Goal: Task Accomplishment & Management: Use online tool/utility

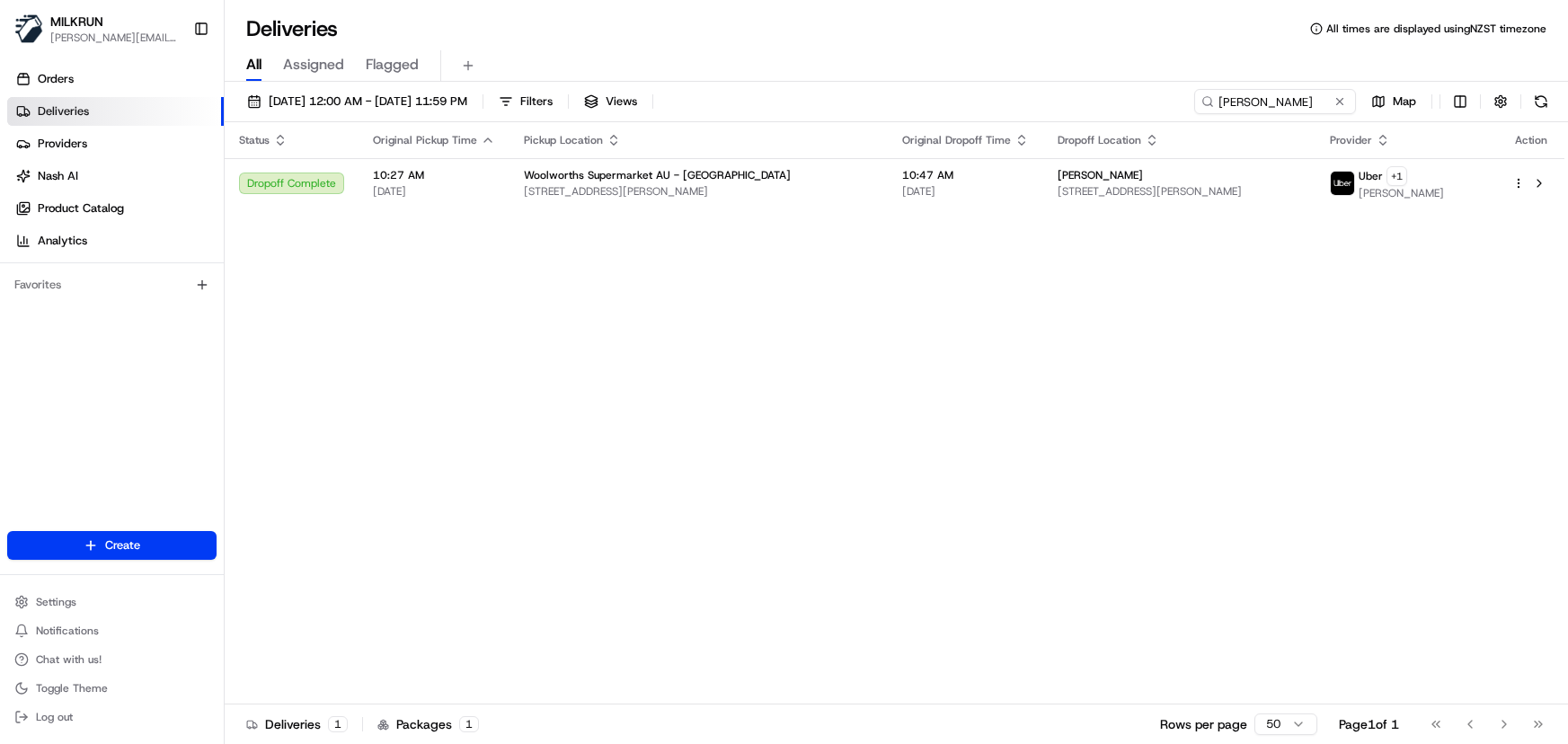
click at [134, 58] on div "MILKRUN [PERSON_NAME][EMAIL_ADDRESS][DOMAIN_NAME] Toggle Sidebar Orders Deliver…" at bounding box center [784, 372] width 1568 height 744
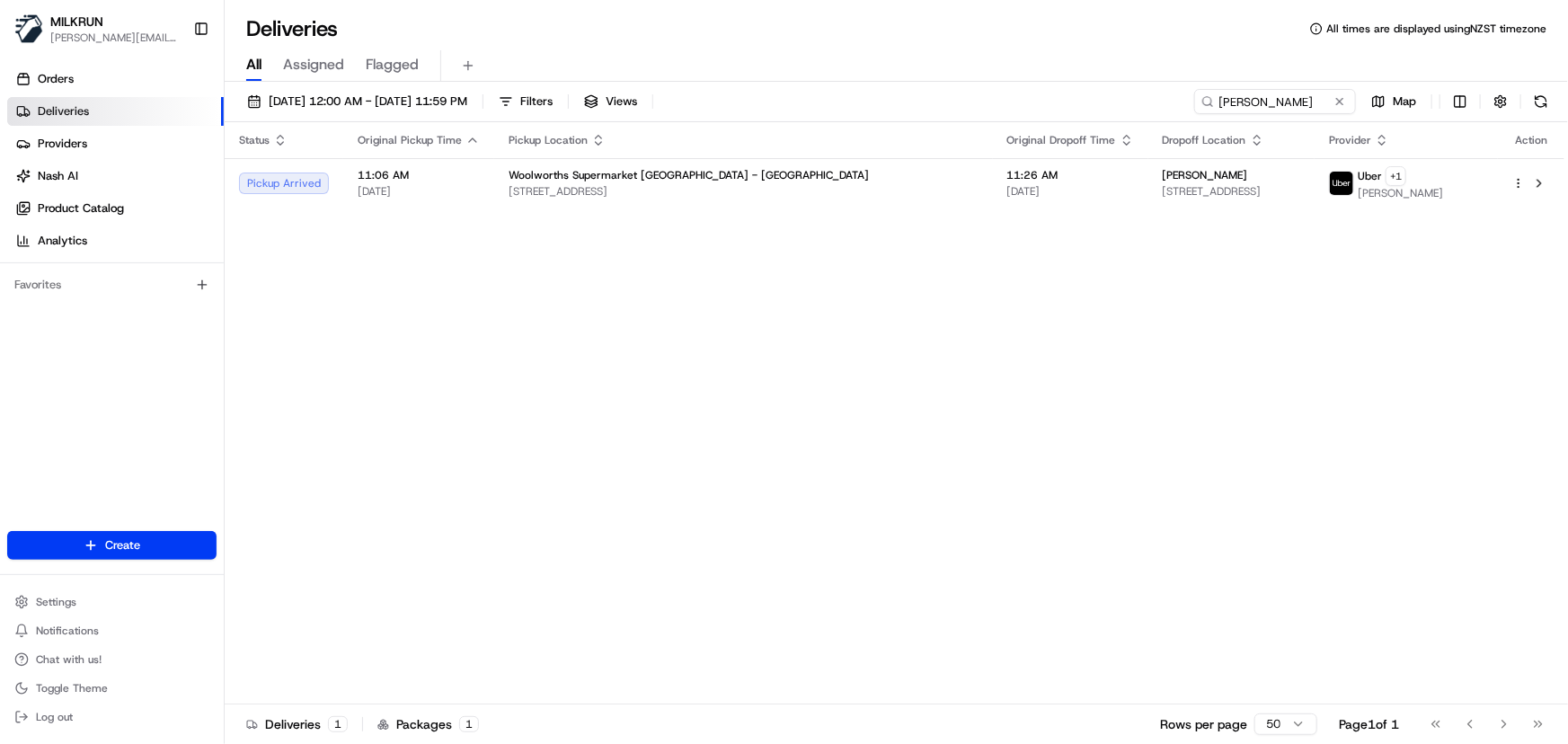
click at [761, 415] on div "Status Original Pickup Time Pickup Location Original Dropoff Time Dropoff Locat…" at bounding box center [894, 413] width 1339 height 583
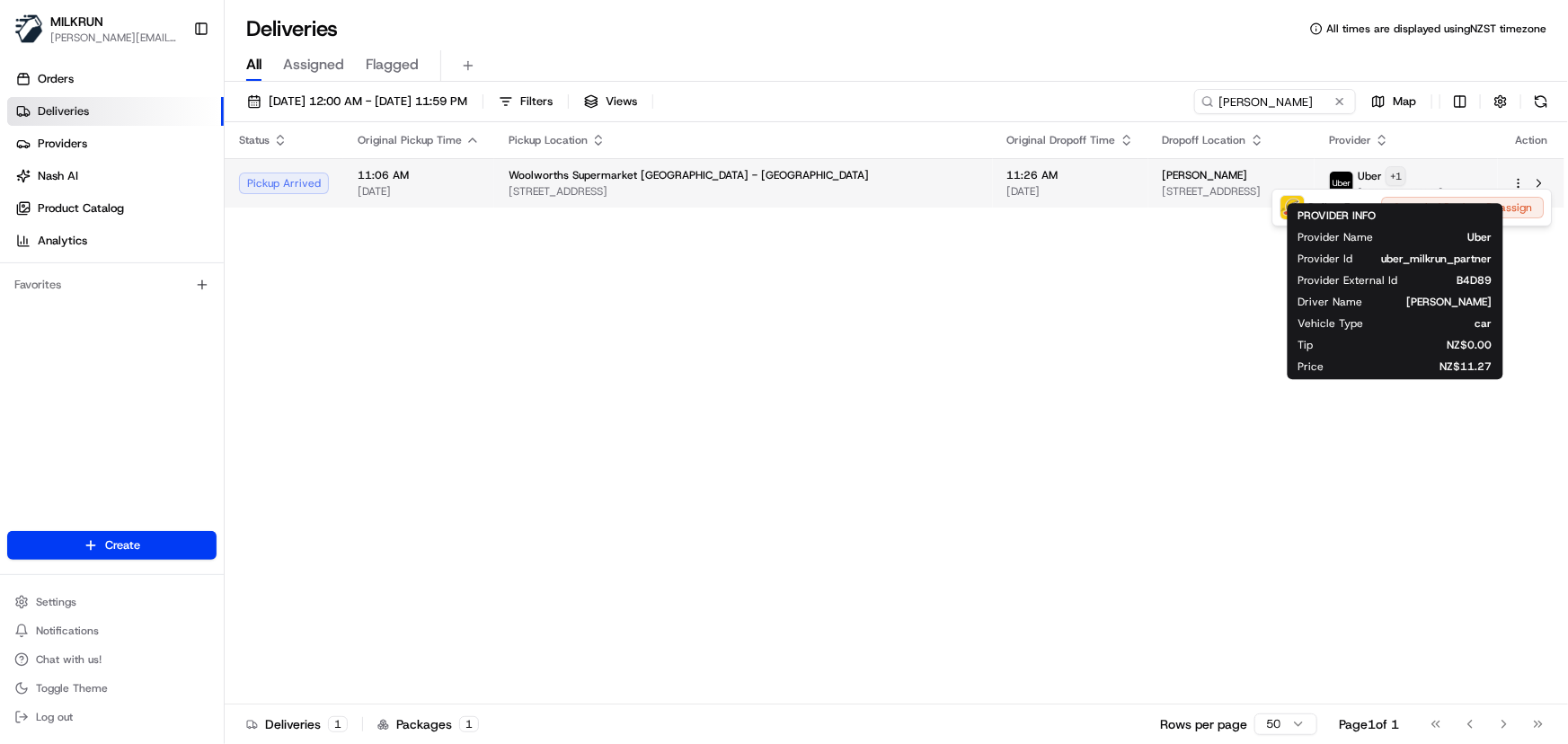
click at [1412, 170] on html "MILKRUN [PERSON_NAME][EMAIL_ADDRESS][DOMAIN_NAME] Toggle Sidebar Orders Deliver…" at bounding box center [784, 372] width 1568 height 744
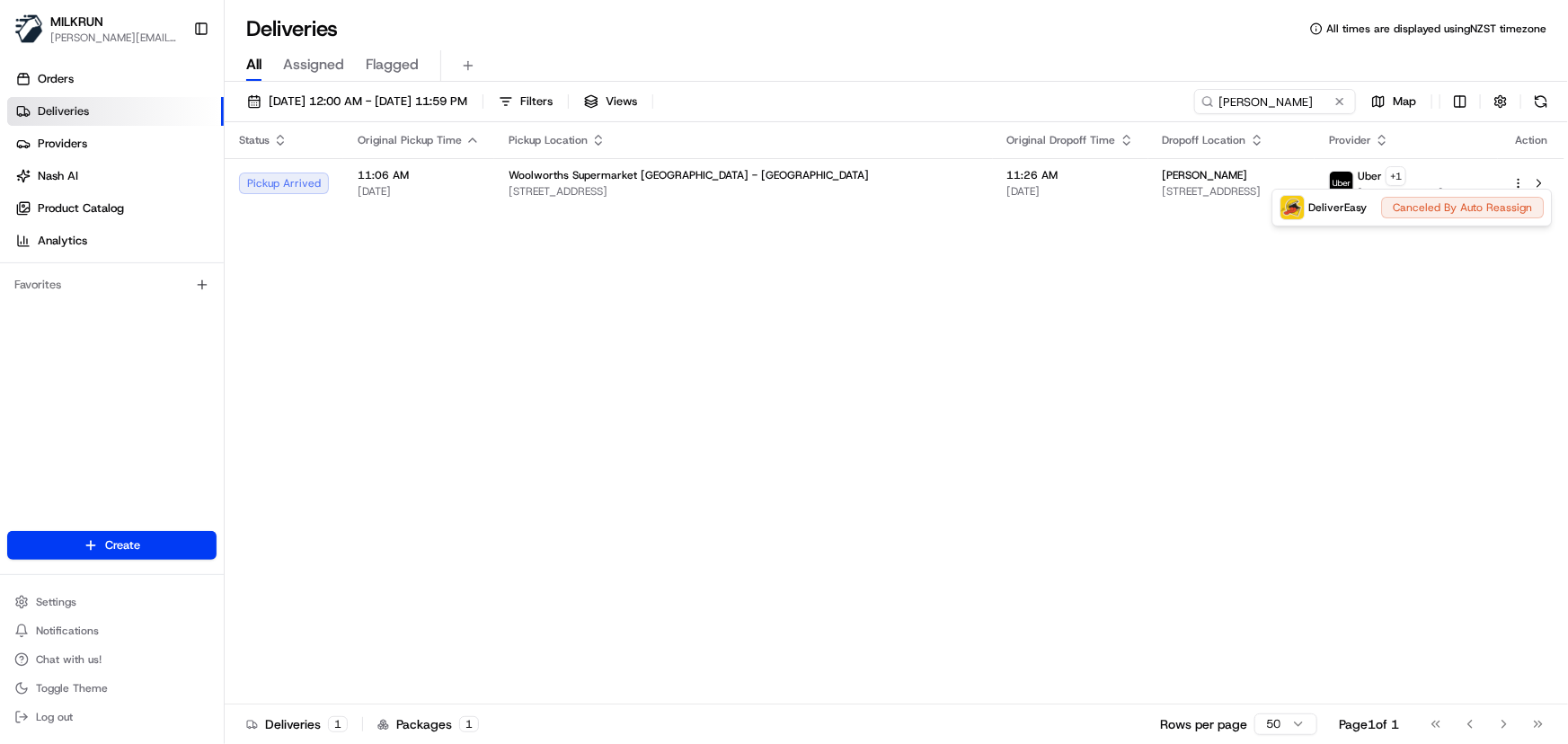
click at [851, 362] on html "MILKRUN [PERSON_NAME][EMAIL_ADDRESS][DOMAIN_NAME] Toggle Sidebar Orders Deliver…" at bounding box center [784, 372] width 1568 height 744
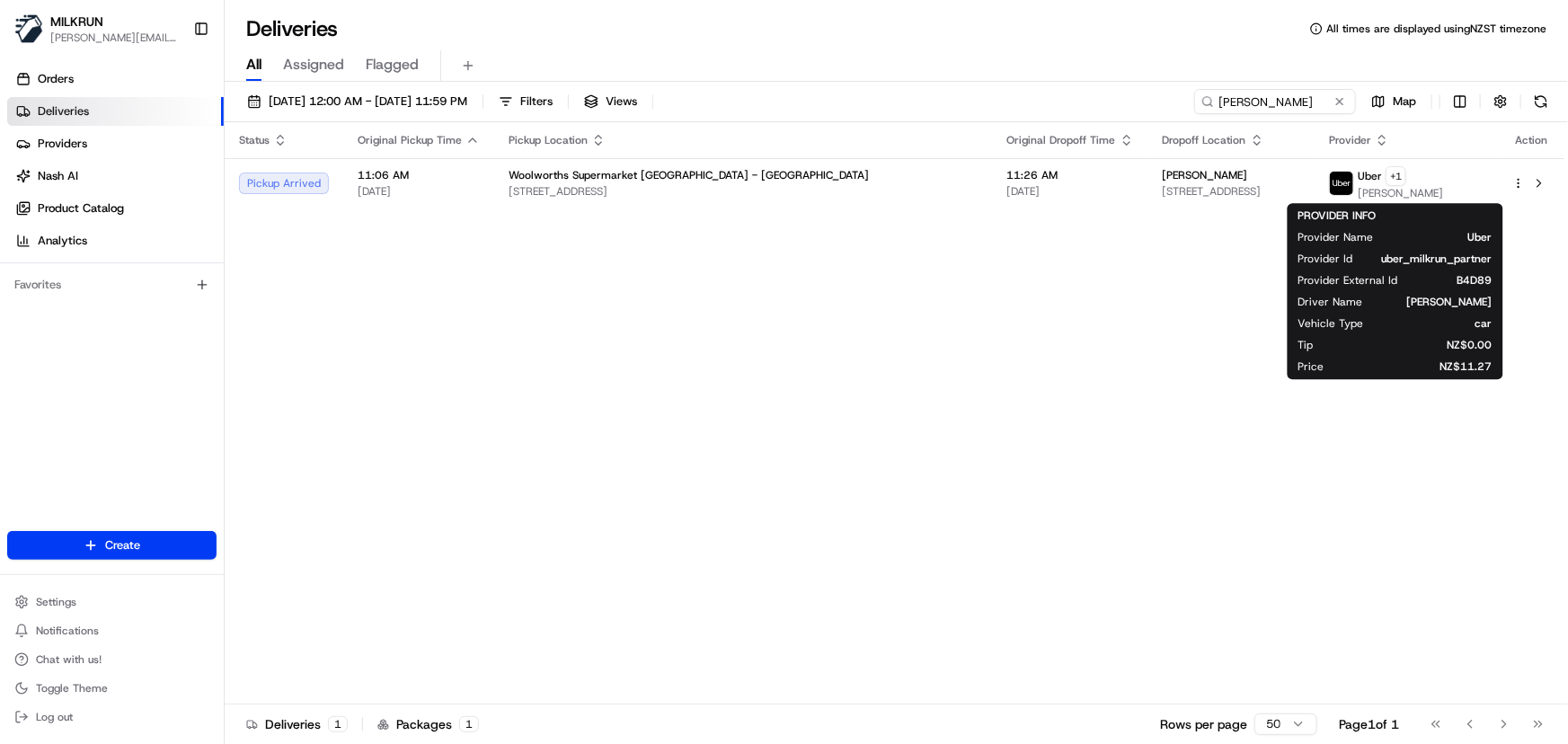
click at [851, 362] on div "Status Original Pickup Time Pickup Location Original Dropoff Time Dropoff Locat…" at bounding box center [894, 413] width 1339 height 583
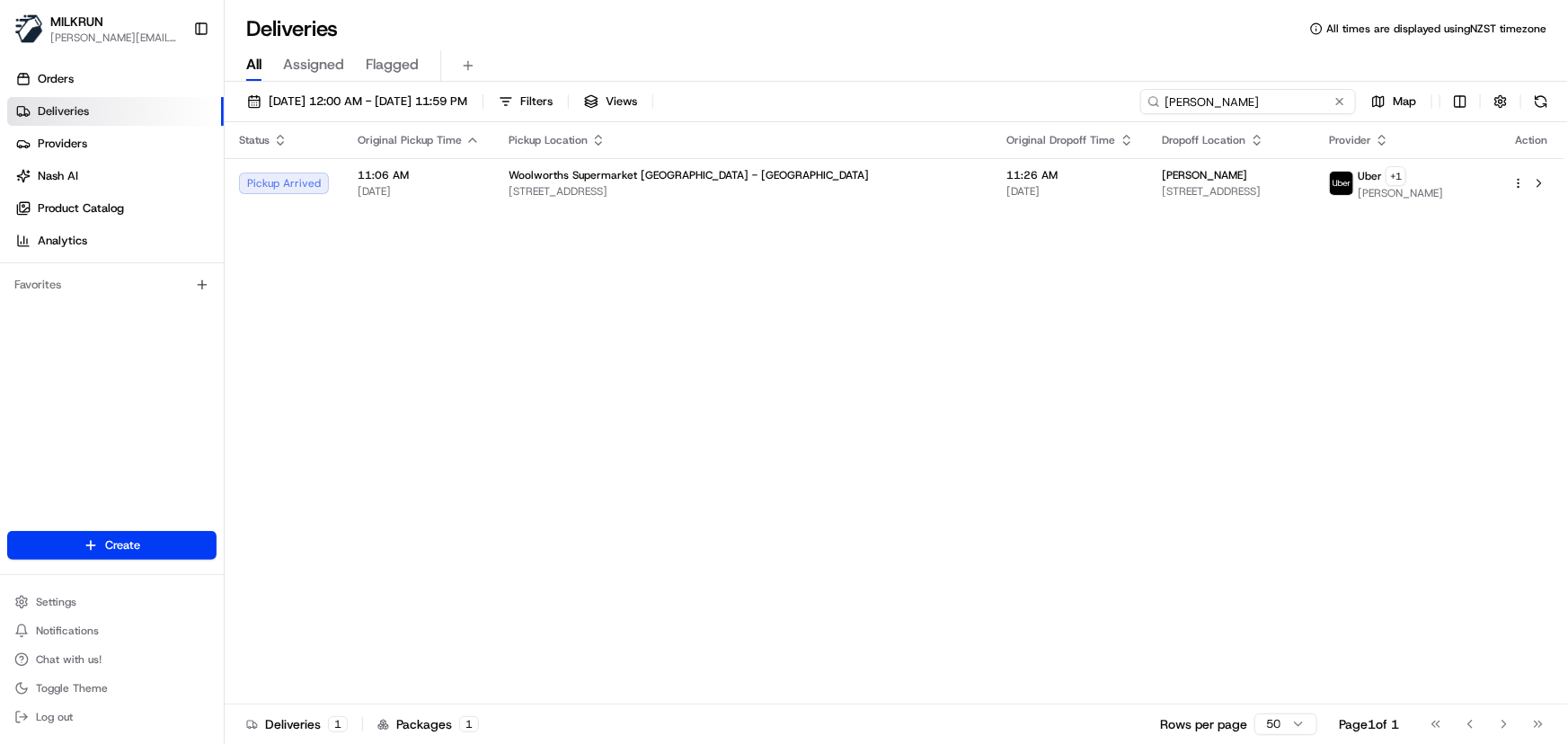
drag, startPoint x: 1312, startPoint y: 98, endPoint x: 431, endPoint y: 132, distance: 881.7
click at [431, 132] on div "[DATE] 12:00 AM - [DATE] 11:59 PM Filters Views [PERSON_NAME] Map Status Origin…" at bounding box center [896, 415] width 1343 height 666
paste input "[PERSON_NAME]"
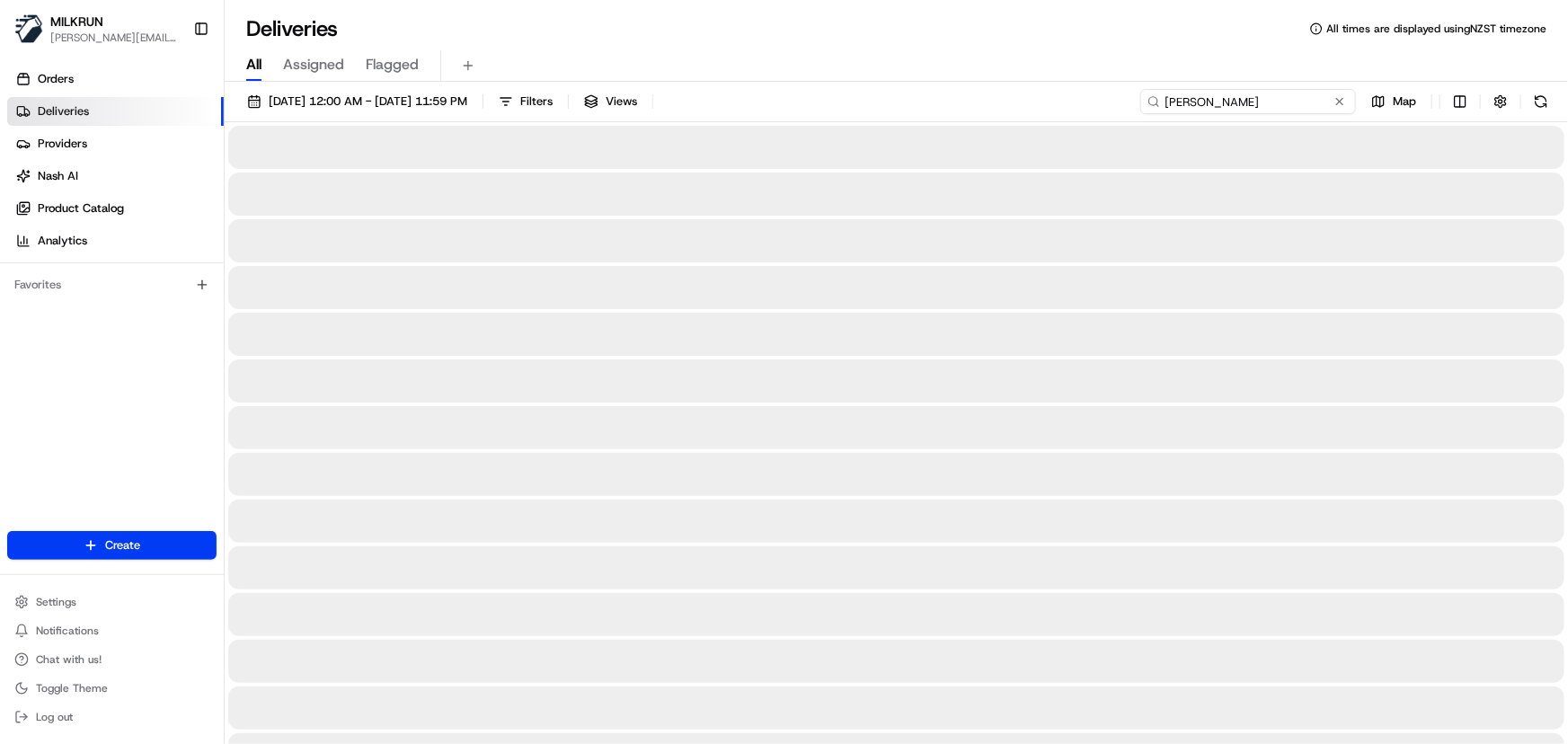
type input "[PERSON_NAME]"
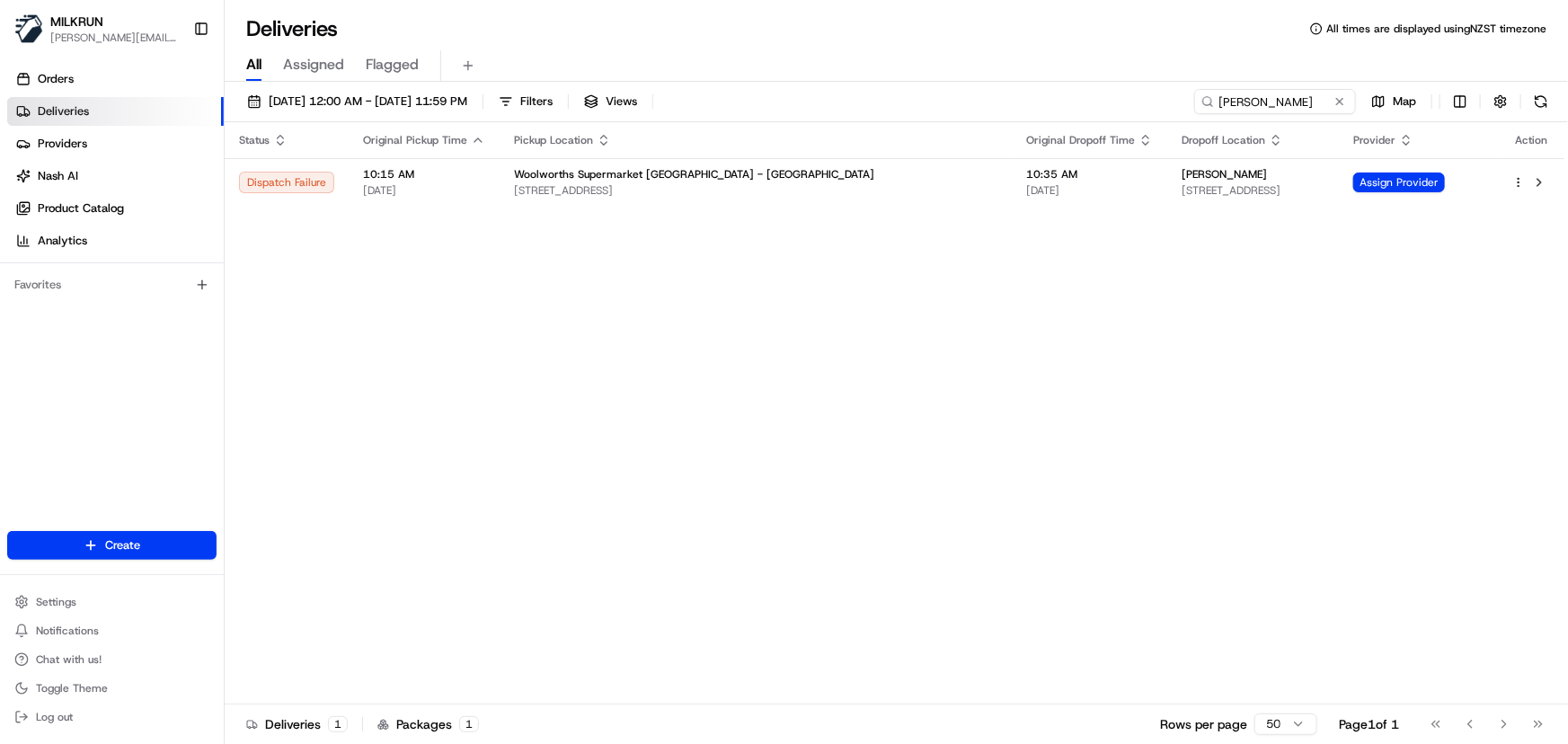
click at [968, 494] on div "Status Original Pickup Time Pickup Location Original Dropoff Time Dropoff Locat…" at bounding box center [894, 413] width 1339 height 583
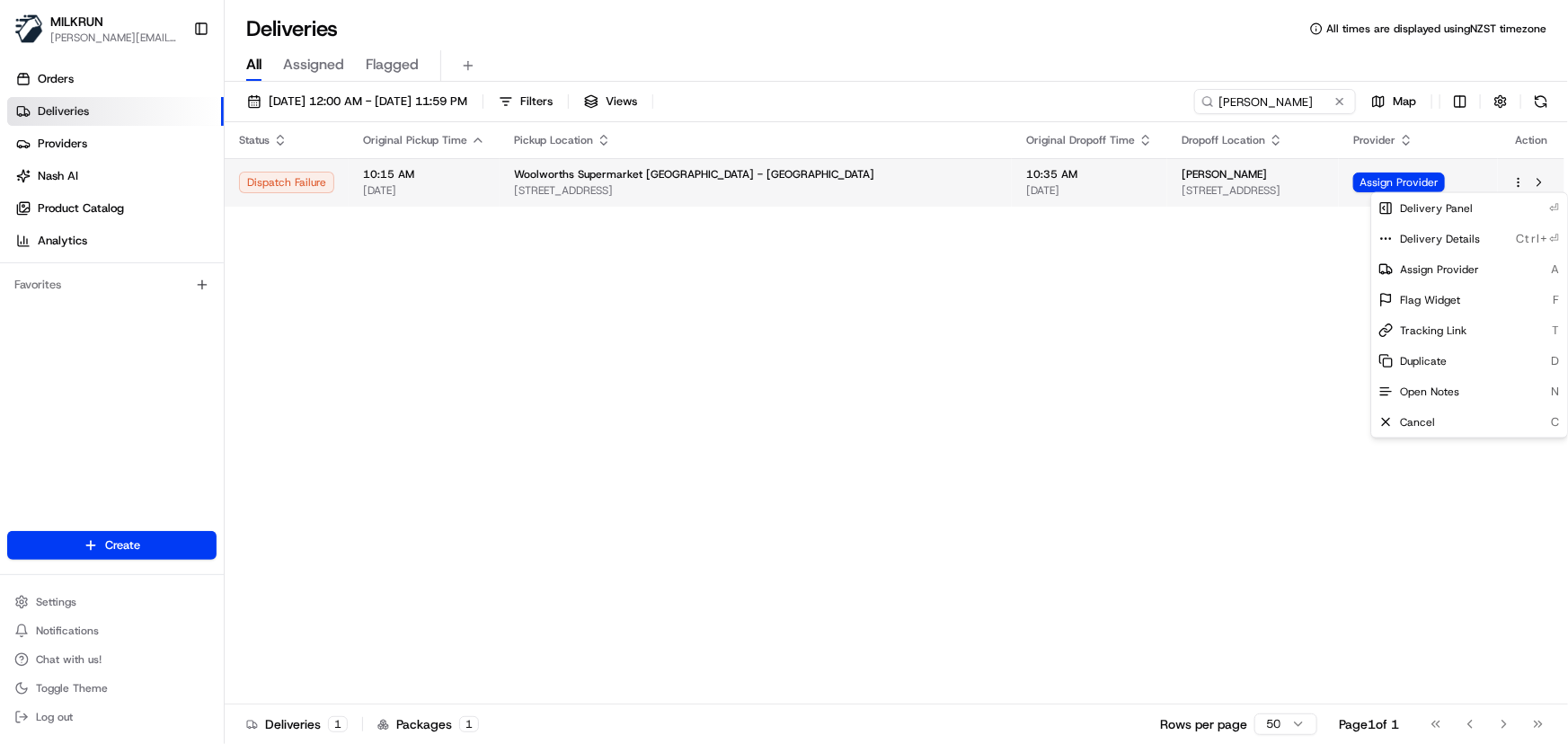
click at [1517, 184] on html "MILKRUN [PERSON_NAME][EMAIL_ADDRESS][DOMAIN_NAME] Toggle Sidebar Orders Deliver…" at bounding box center [784, 372] width 1568 height 744
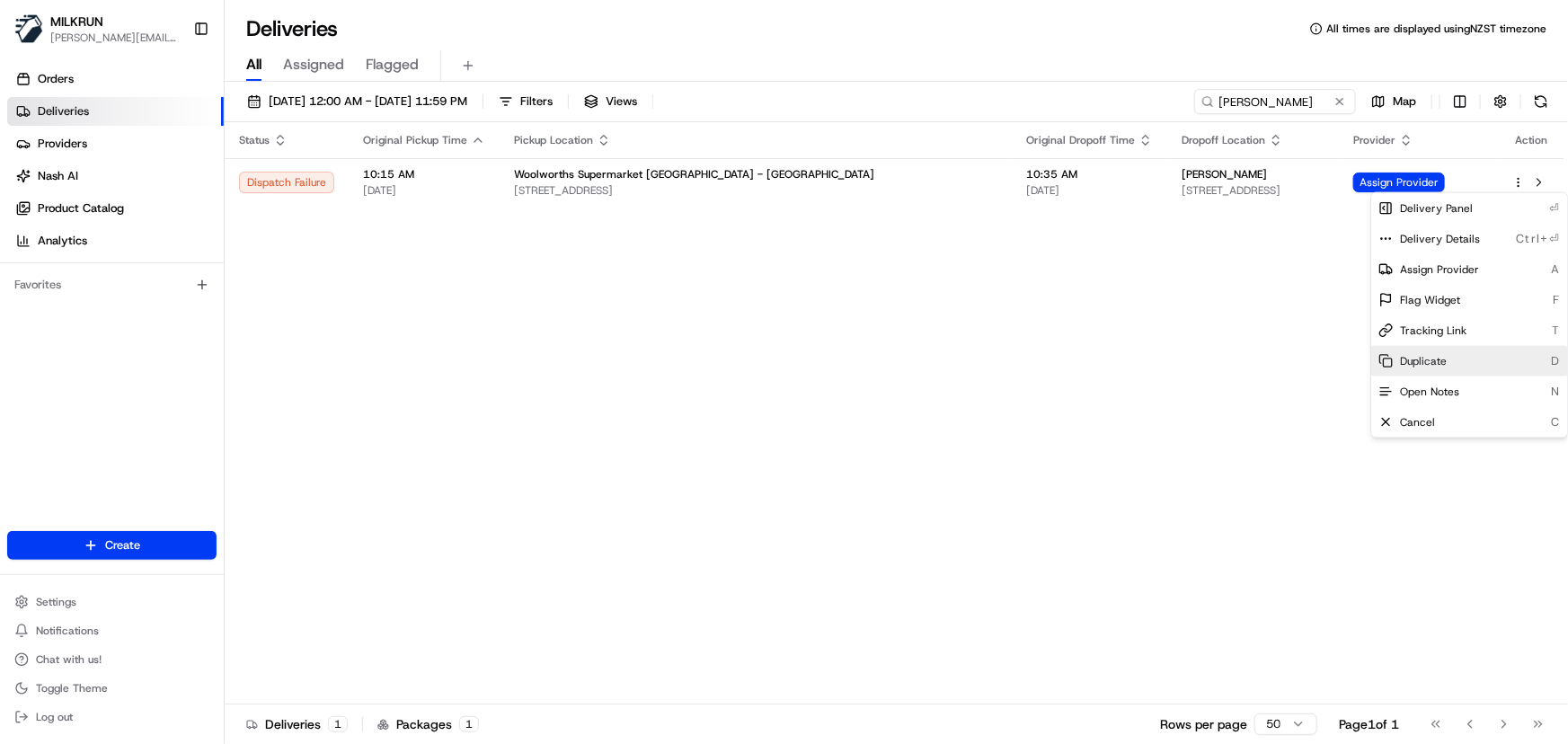
click at [1447, 354] on div "Duplicate D" at bounding box center [1468, 361] width 196 height 30
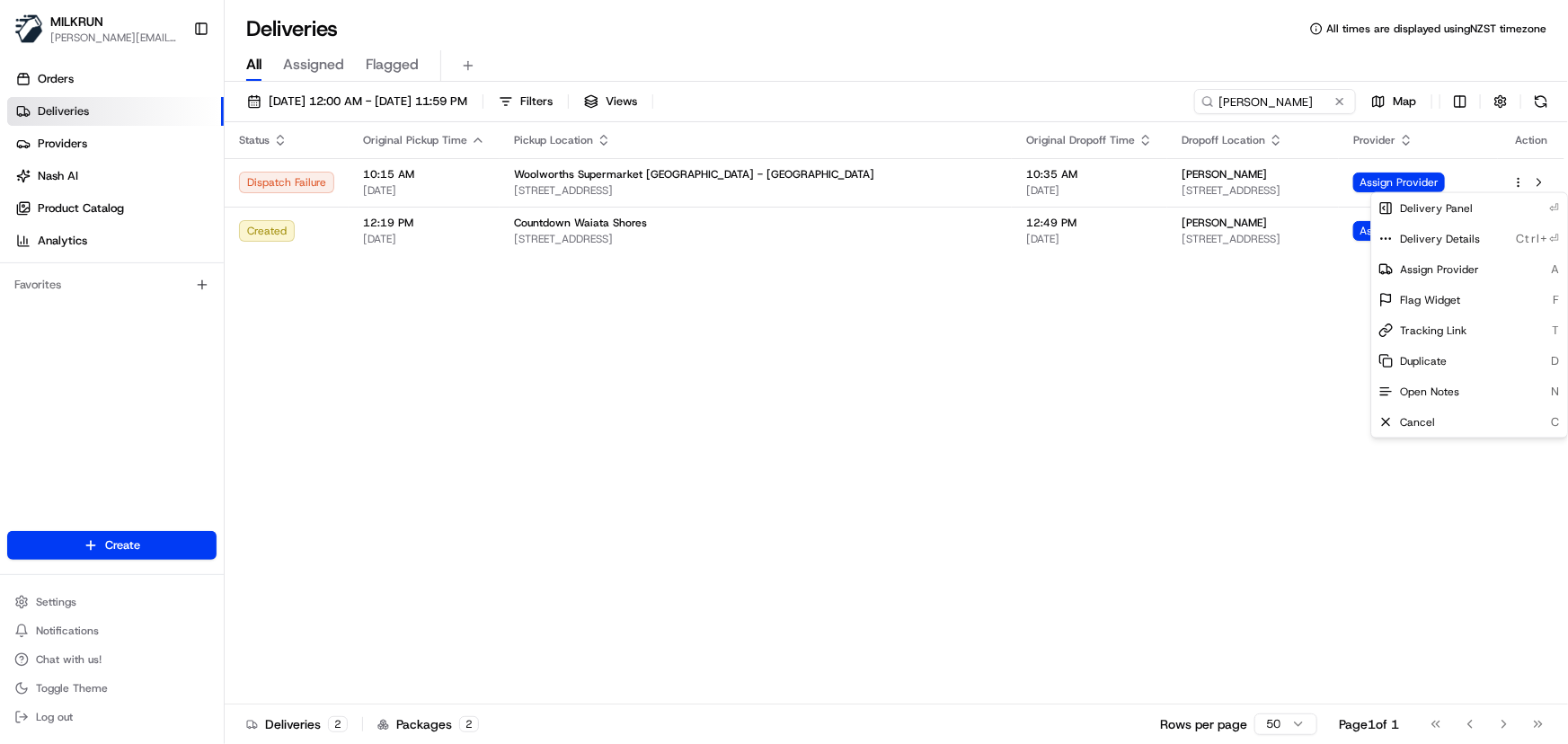
click at [1127, 385] on html "MILKRUN [PERSON_NAME][EMAIL_ADDRESS][DOMAIN_NAME] Toggle Sidebar Orders Deliver…" at bounding box center [784, 372] width 1568 height 744
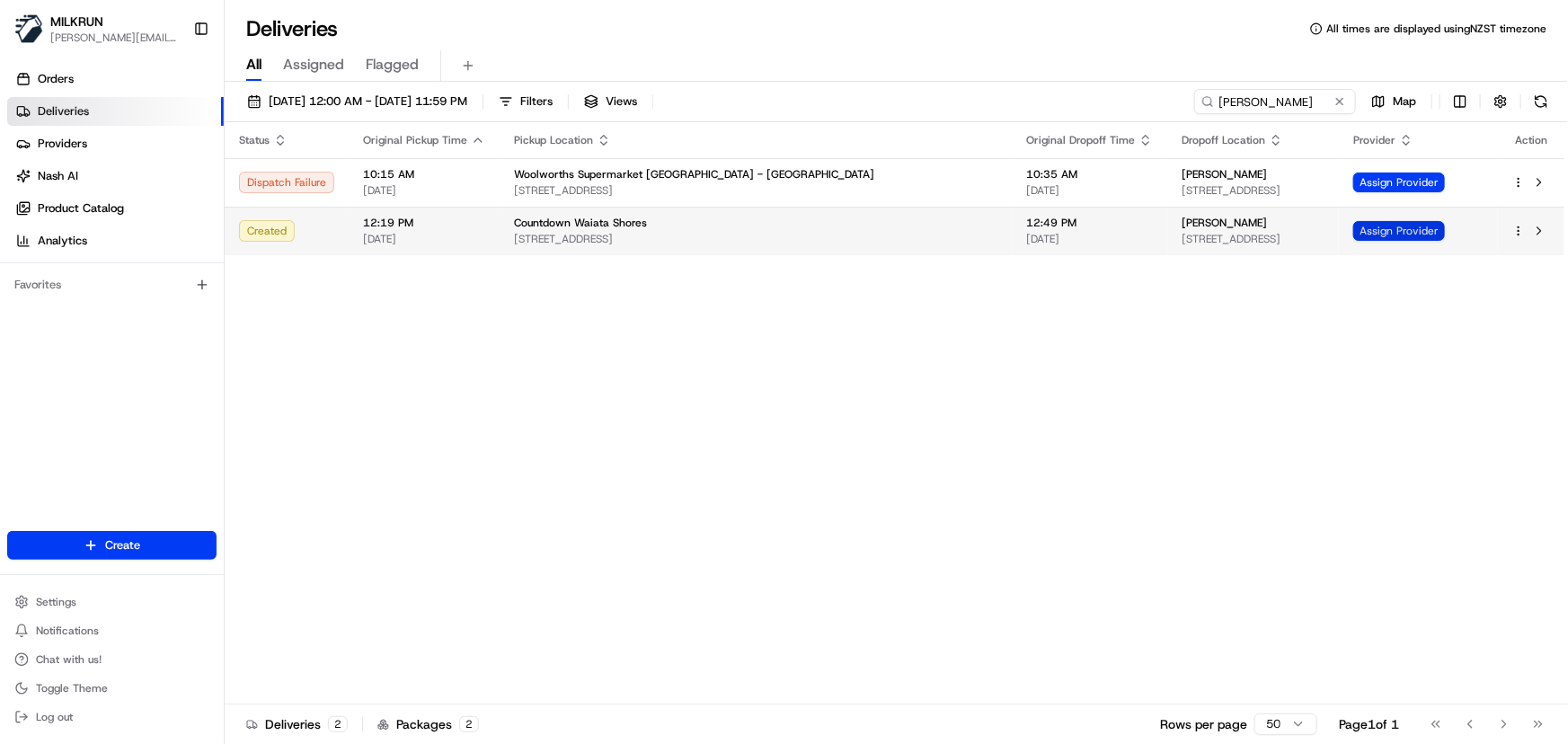
click at [1420, 232] on span "Assign Provider" at bounding box center [1398, 231] width 91 height 20
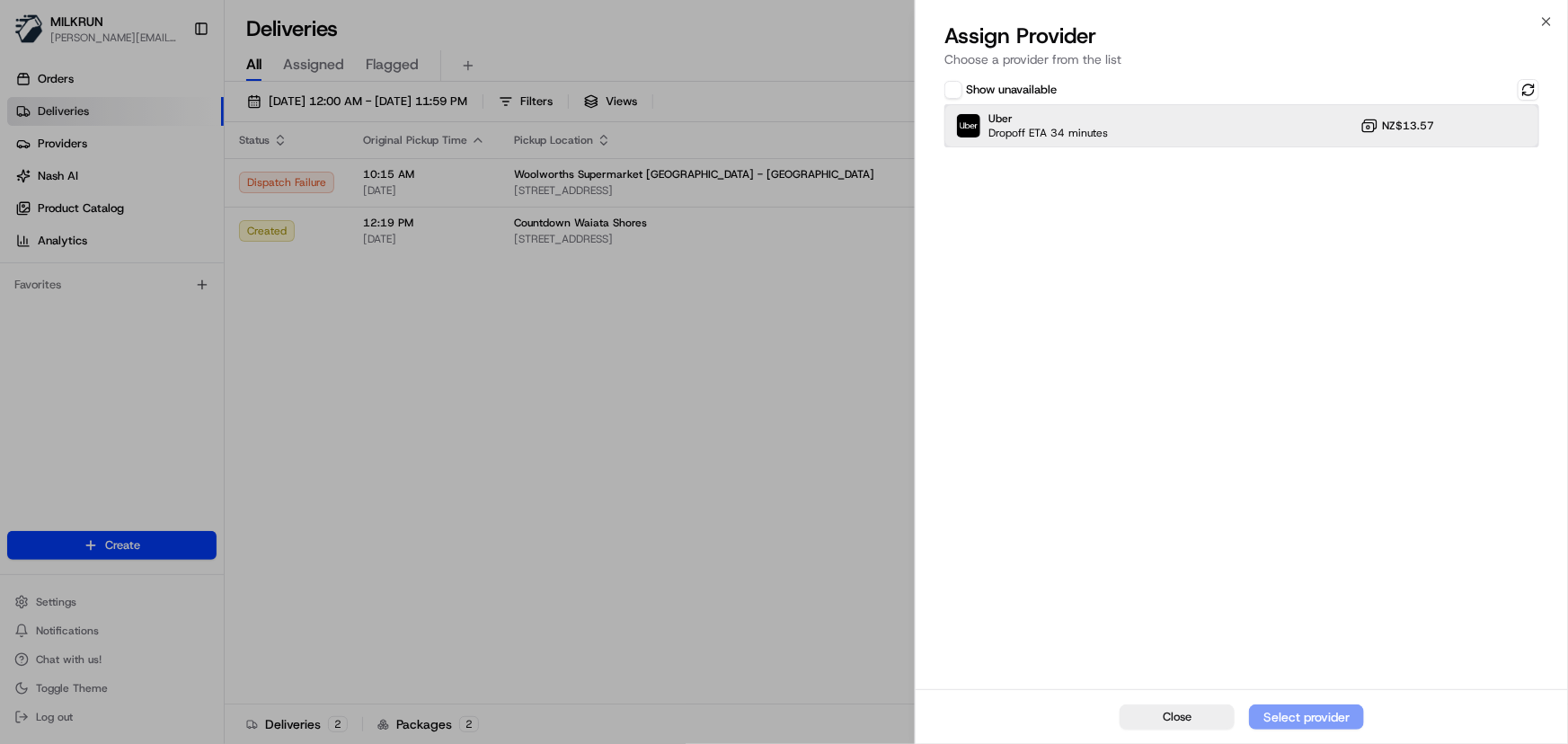
click at [1252, 132] on div "Uber Dropoff ETA 34 minutes NZ$13.57" at bounding box center [1241, 126] width 594 height 43
click at [1525, 88] on button at bounding box center [1528, 89] width 22 height 22
click at [1294, 719] on div "Close Select provider" at bounding box center [1242, 716] width 652 height 55
click at [958, 86] on button "Show unavailable" at bounding box center [953, 89] width 18 height 18
click at [1177, 356] on div "Show unavailable Uber Dropoff ETA 35 minutes NZ$13.57 DoorDash Drive Failed Del…" at bounding box center [1242, 382] width 652 height 614
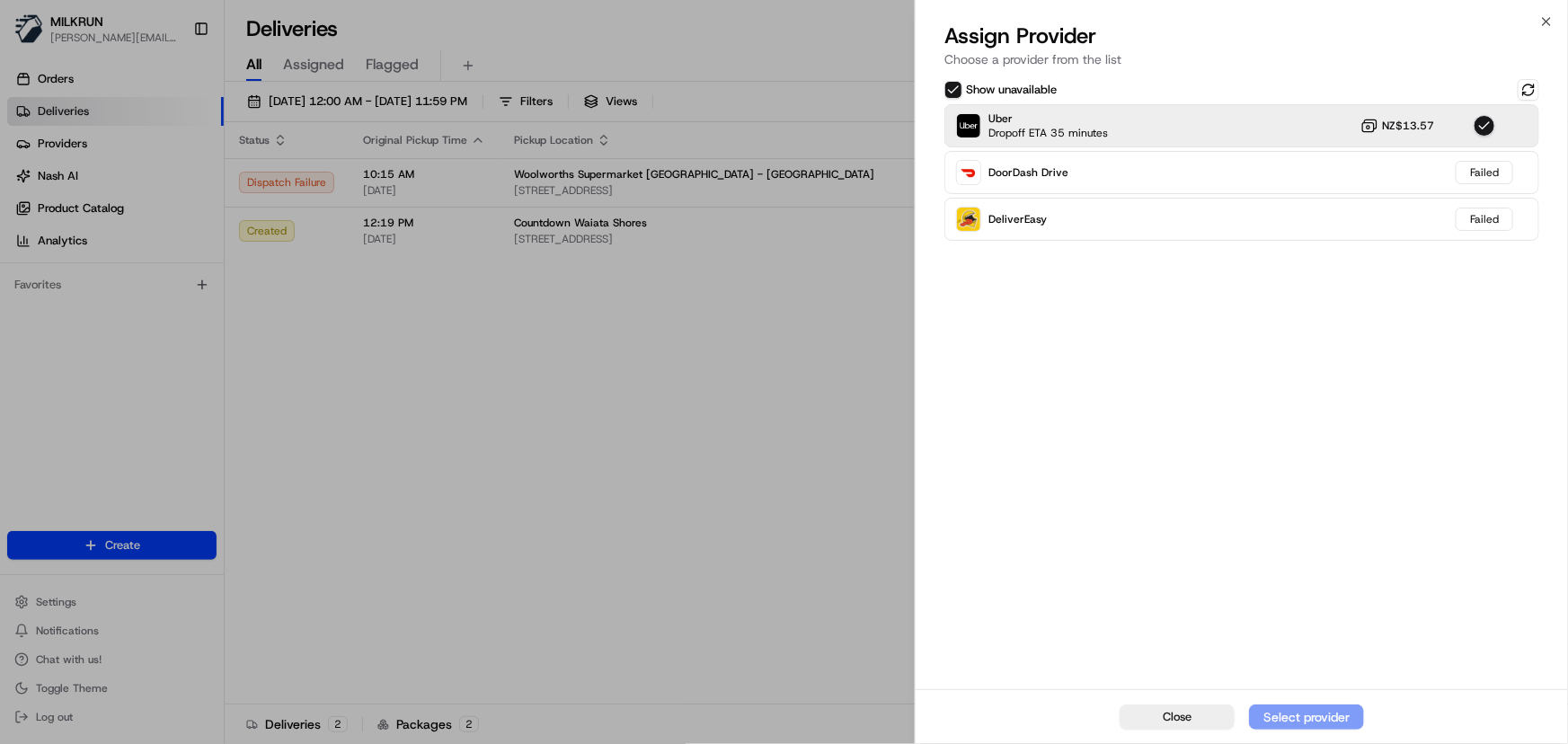
drag, startPoint x: 1305, startPoint y: 714, endPoint x: 1313, endPoint y: 696, distance: 19.7
click at [1305, 713] on div "Close Select provider" at bounding box center [1242, 716] width 652 height 55
click at [1324, 575] on div "Show unavailable Uber Dropoff ETA 35 minutes NZ$13.57 DoorDash Drive Failed Del…" at bounding box center [1242, 382] width 652 height 614
click at [1542, 24] on icon "button" at bounding box center [1545, 22] width 15 height 15
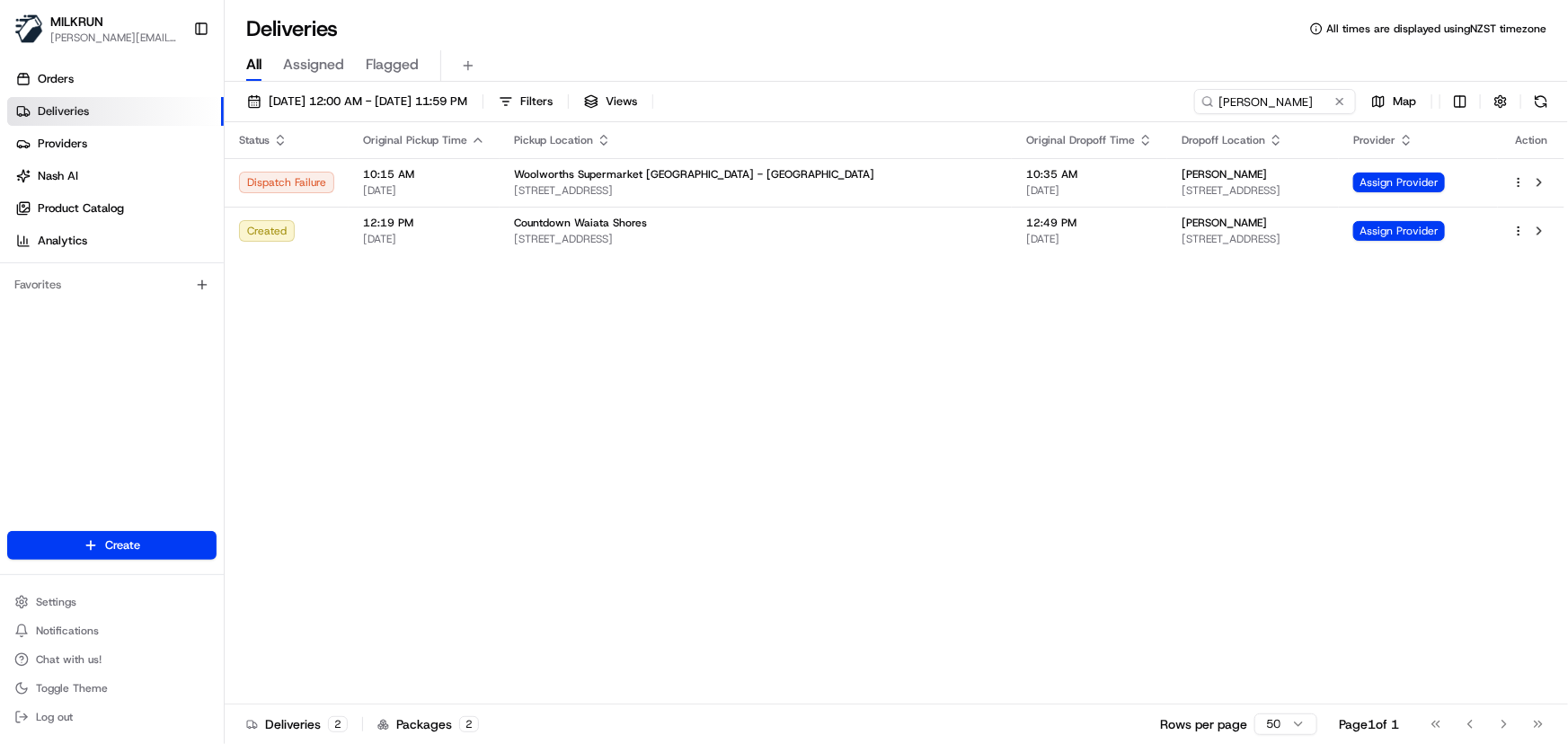
click at [732, 416] on div "Status Original Pickup Time Pickup Location Original Dropoff Time Dropoff Locat…" at bounding box center [894, 413] width 1339 height 583
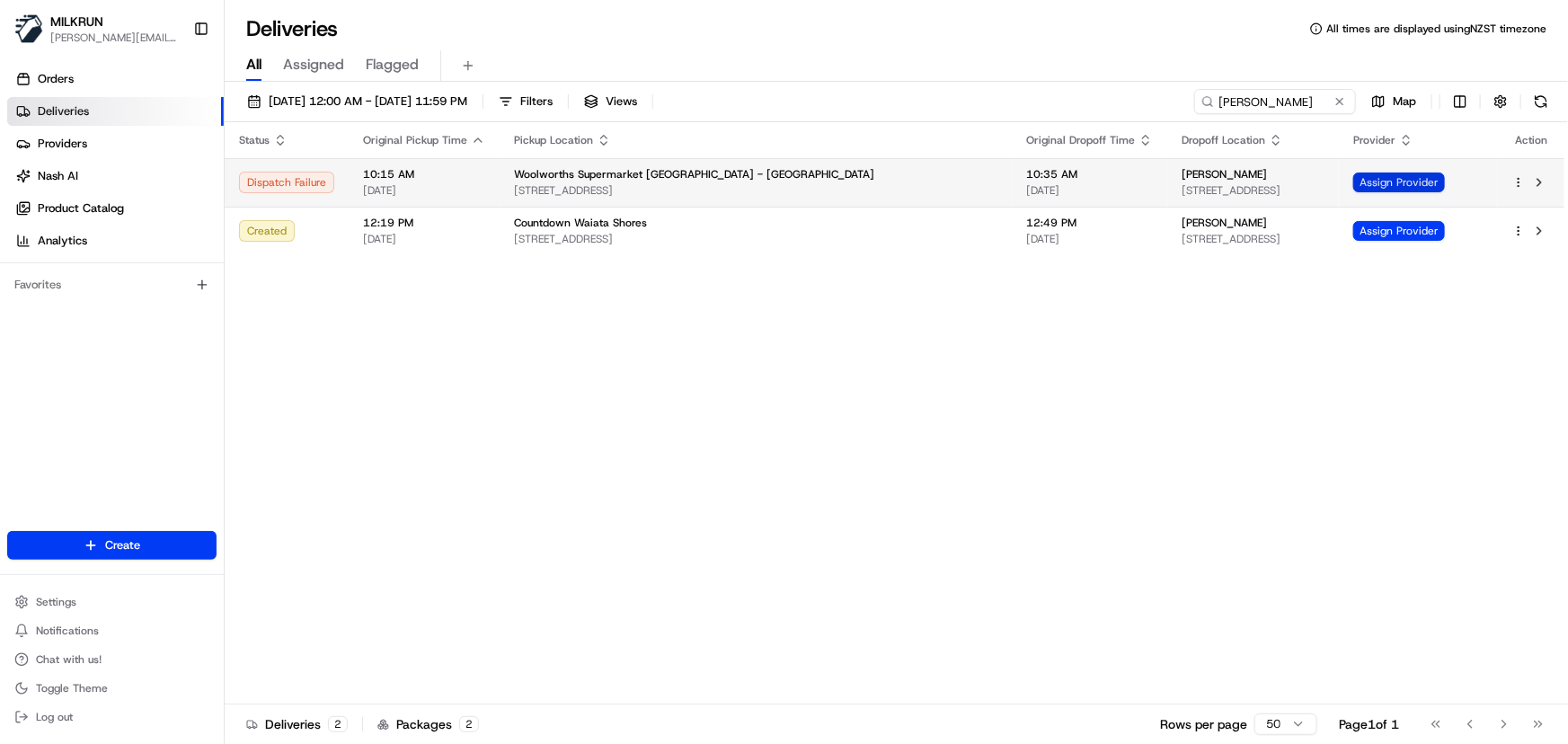
click at [1391, 189] on span "Assign Provider" at bounding box center [1398, 183] width 91 height 20
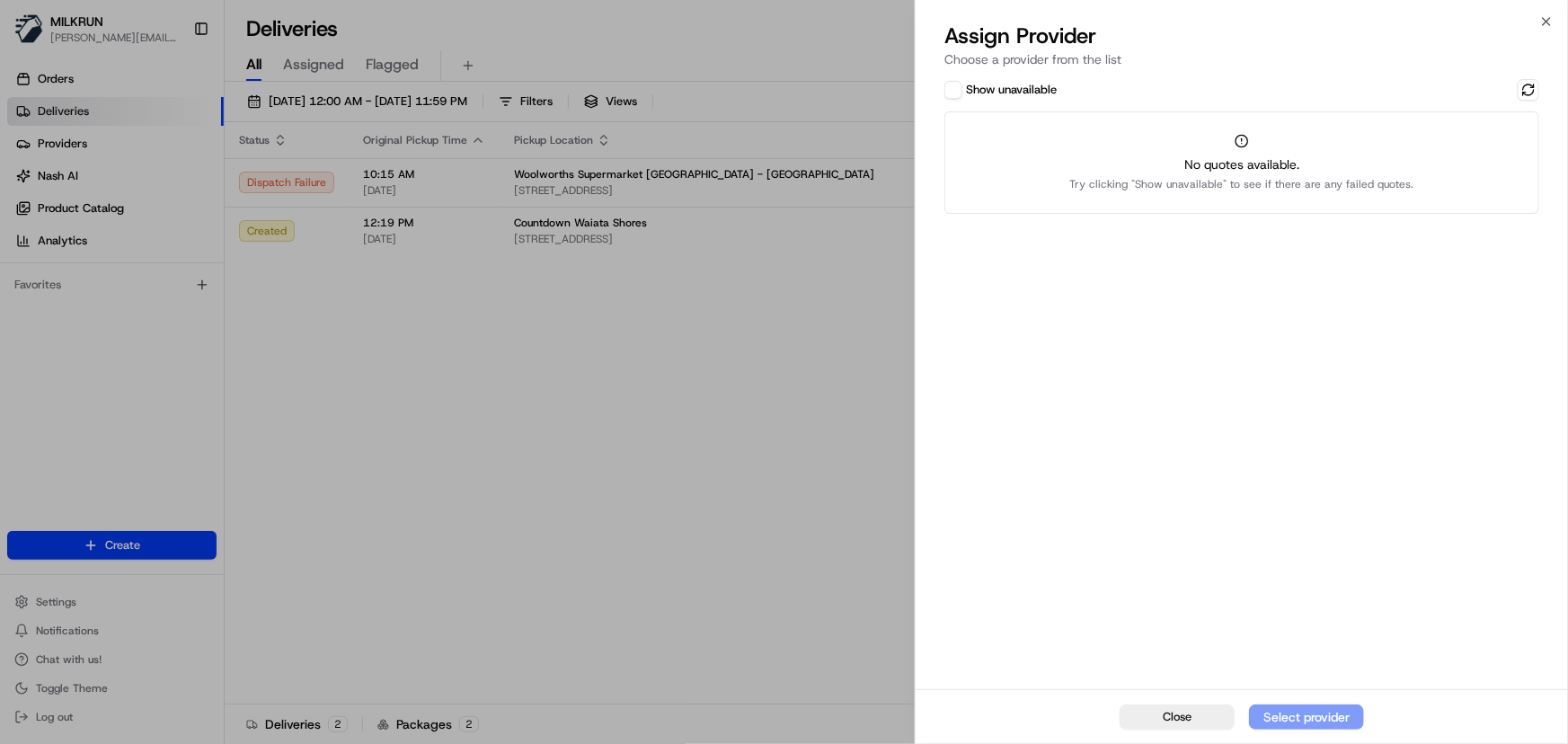
click at [951, 91] on button "Show unavailable" at bounding box center [953, 89] width 18 height 18
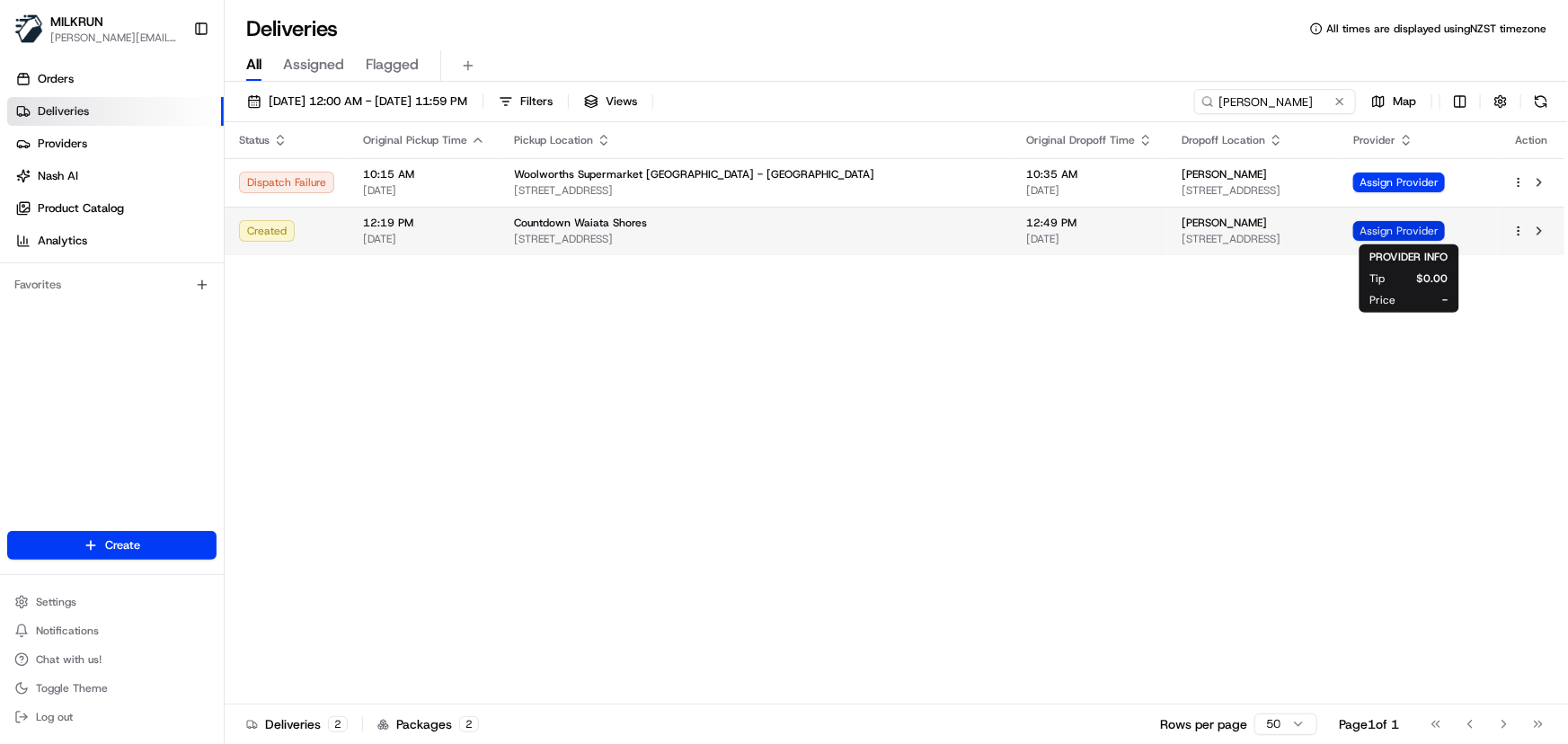
click at [1420, 233] on span "Assign Provider" at bounding box center [1398, 231] width 91 height 20
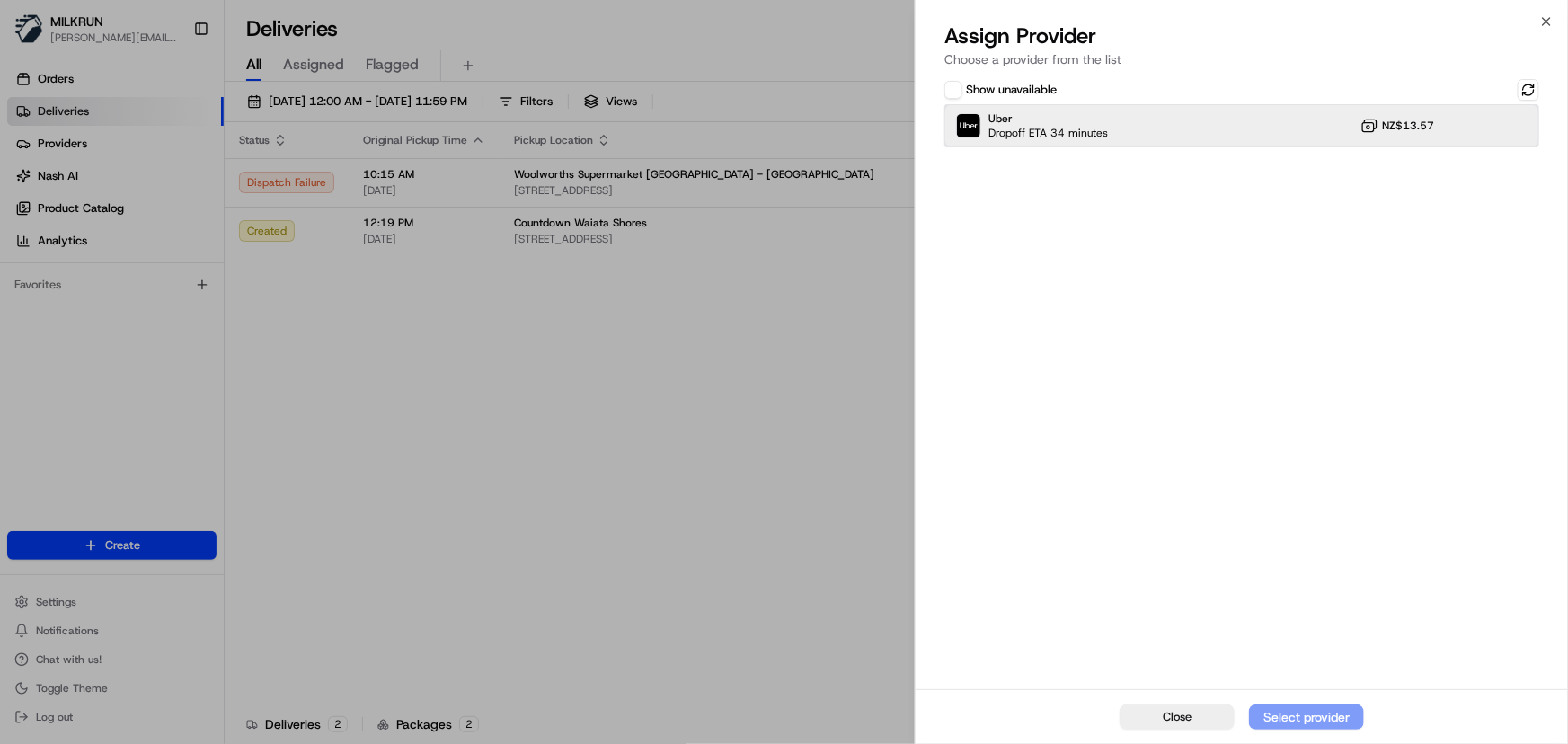
click at [1320, 122] on div "Uber Dropoff ETA 34 minutes NZ$13.57" at bounding box center [1241, 126] width 594 height 43
click at [1294, 714] on div "Assign Provider" at bounding box center [1307, 717] width 88 height 18
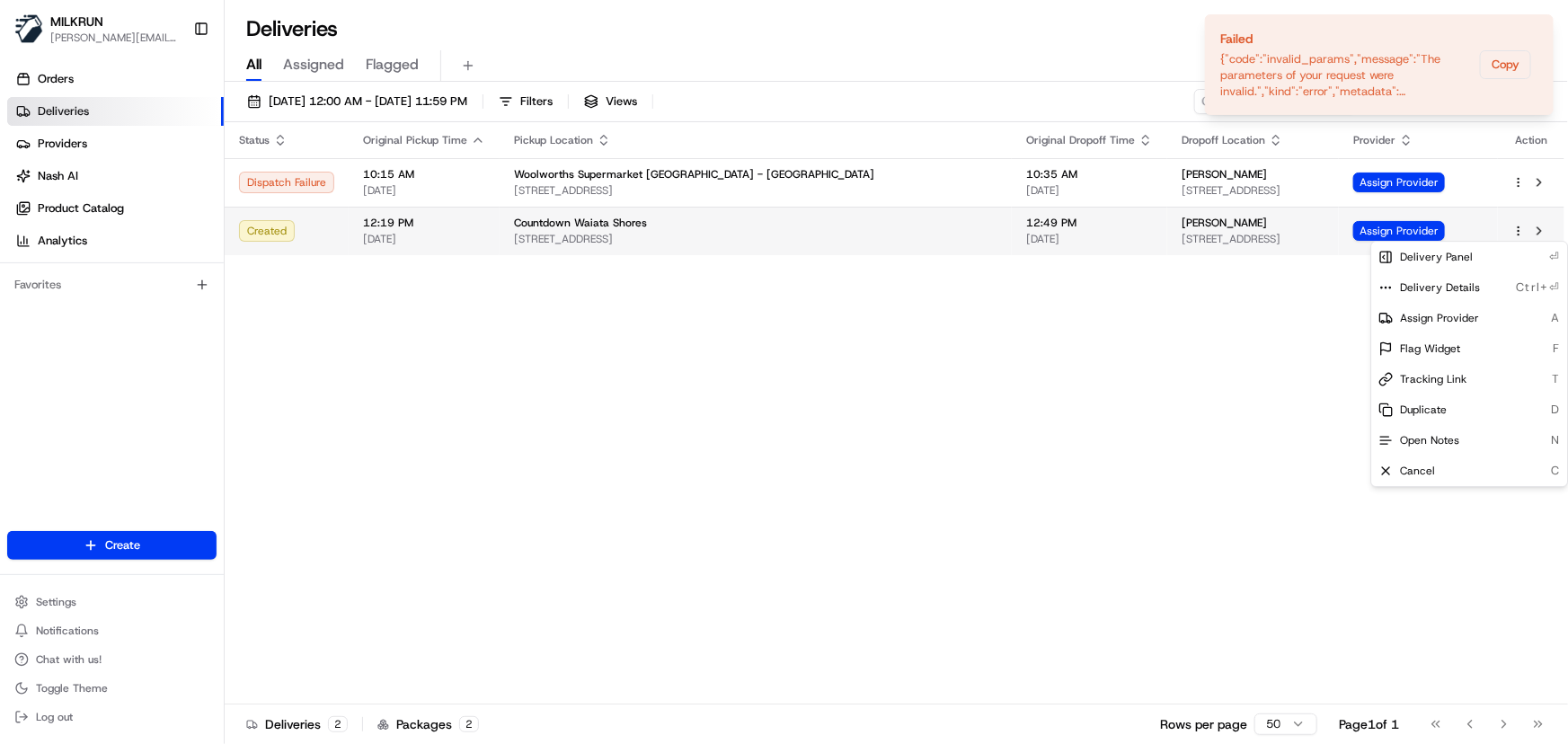
click at [1518, 230] on html "MILKRUN [PERSON_NAME][EMAIL_ADDRESS][DOMAIN_NAME] Toggle Sidebar Orders Deliver…" at bounding box center [784, 372] width 1568 height 744
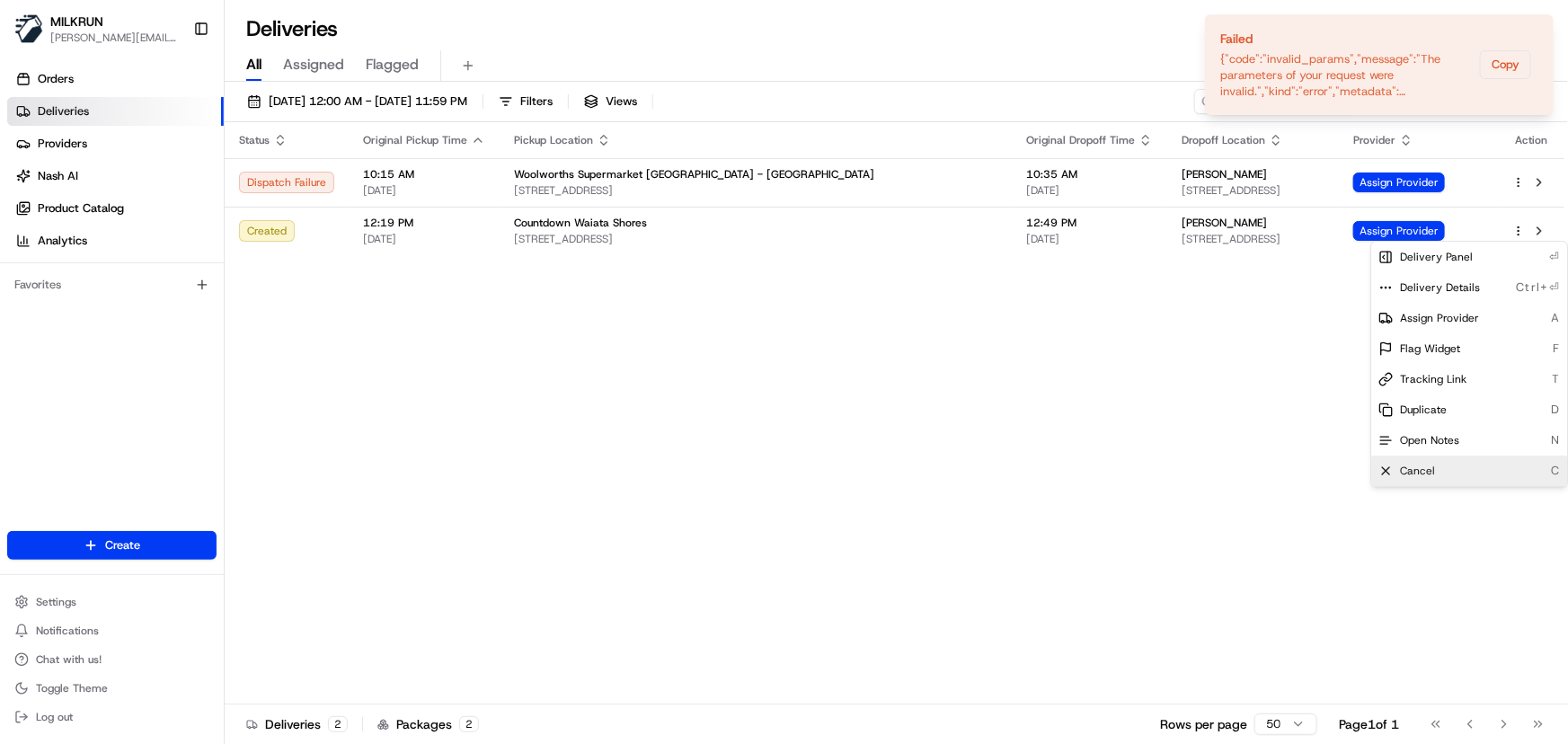
click at [1447, 470] on div "Cancel C" at bounding box center [1468, 471] width 196 height 30
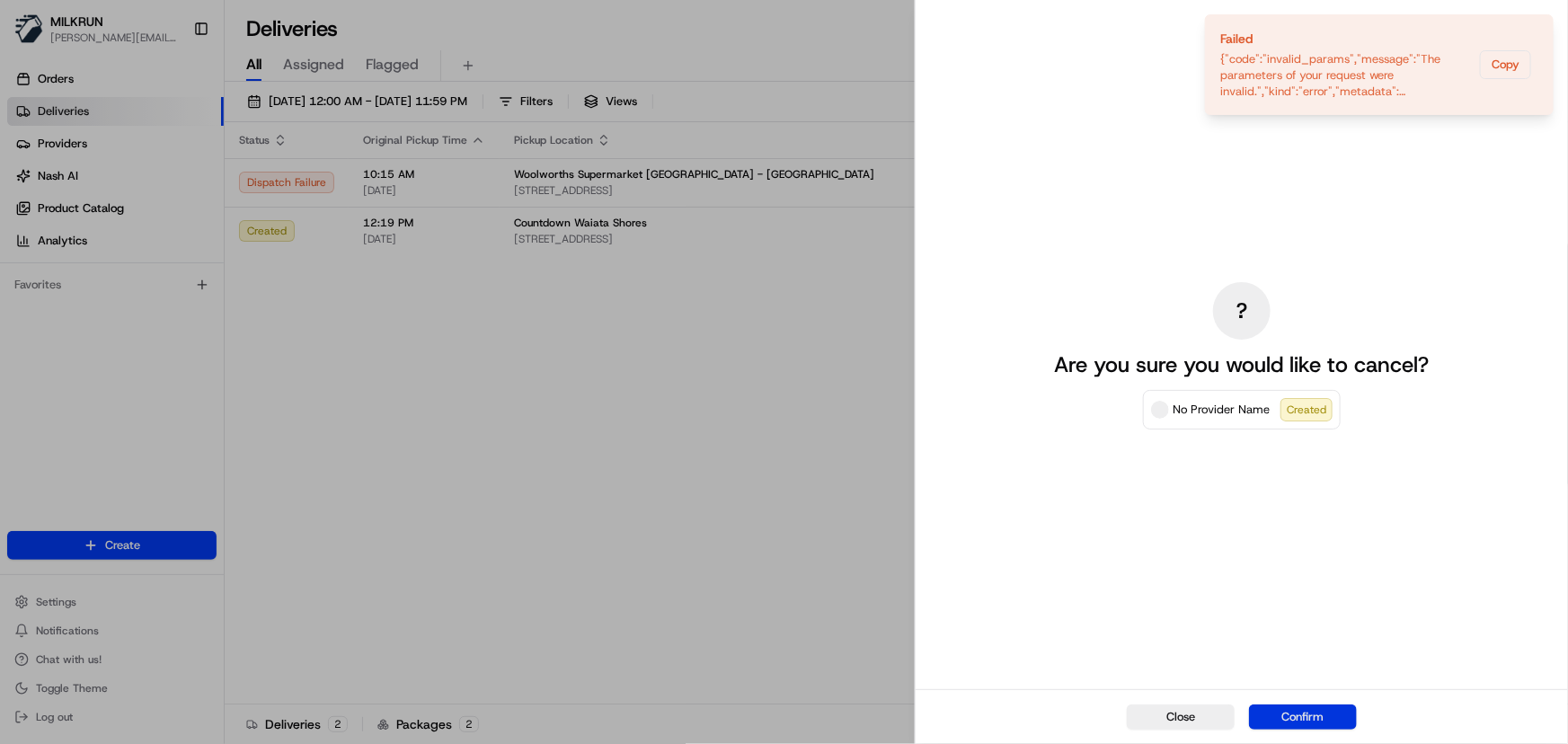
click at [1335, 711] on button "Confirm" at bounding box center [1303, 717] width 108 height 26
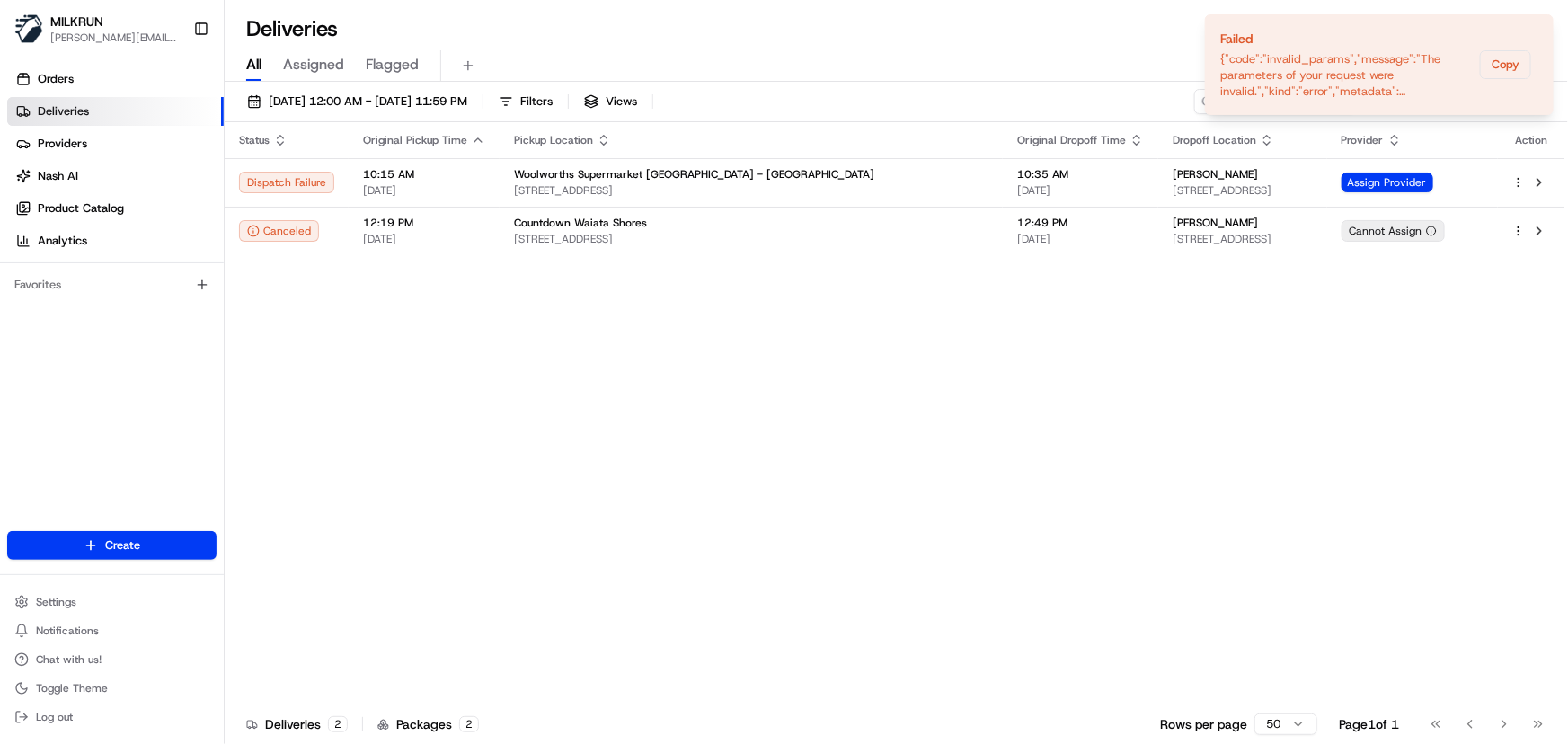
click at [1287, 493] on div "Status Original Pickup Time Pickup Location Original Dropoff Time Dropoff Locat…" at bounding box center [894, 413] width 1339 height 583
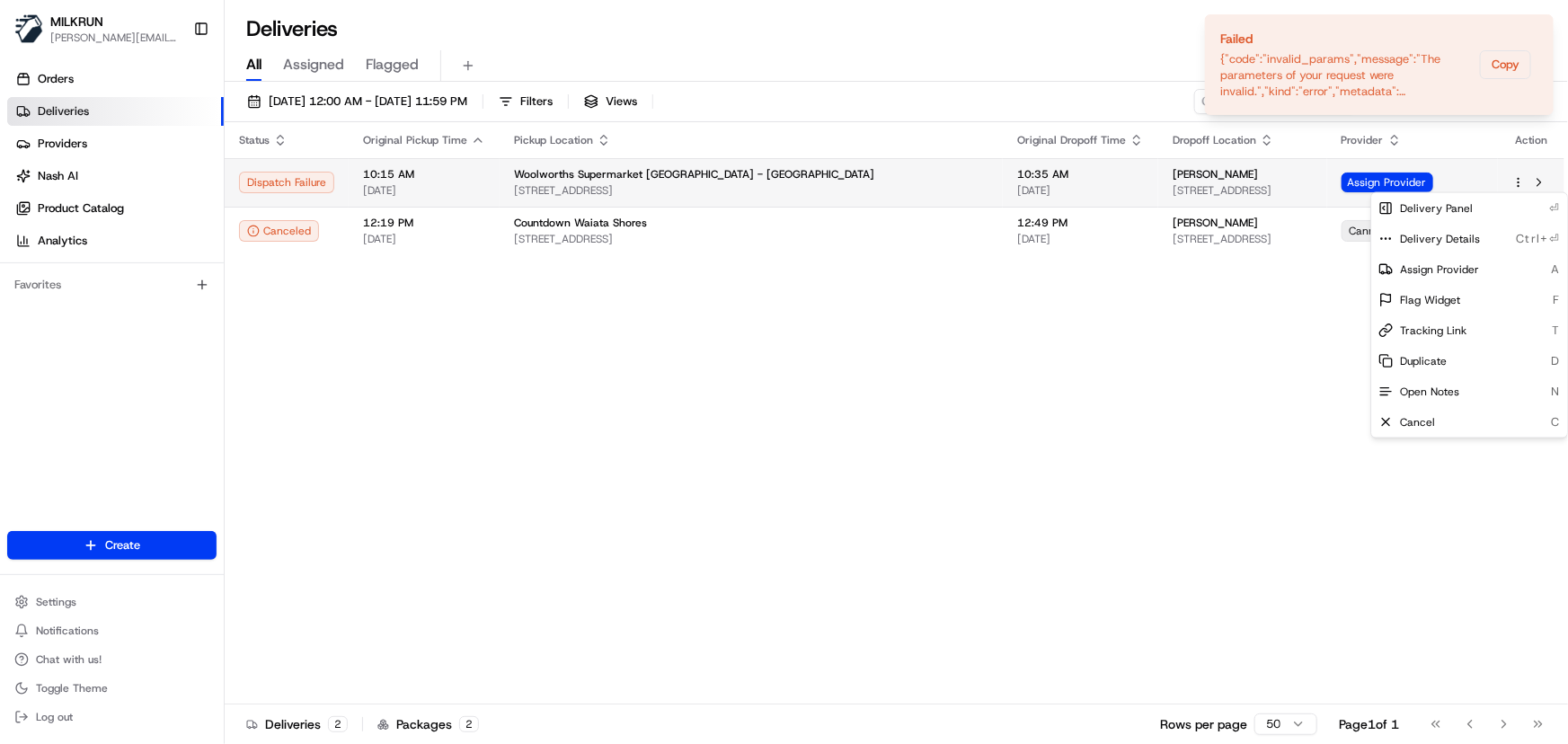
click at [1524, 181] on html "MILKRUN [PERSON_NAME][EMAIL_ADDRESS][DOMAIN_NAME] Toggle Sidebar Orders Deliver…" at bounding box center [784, 372] width 1568 height 744
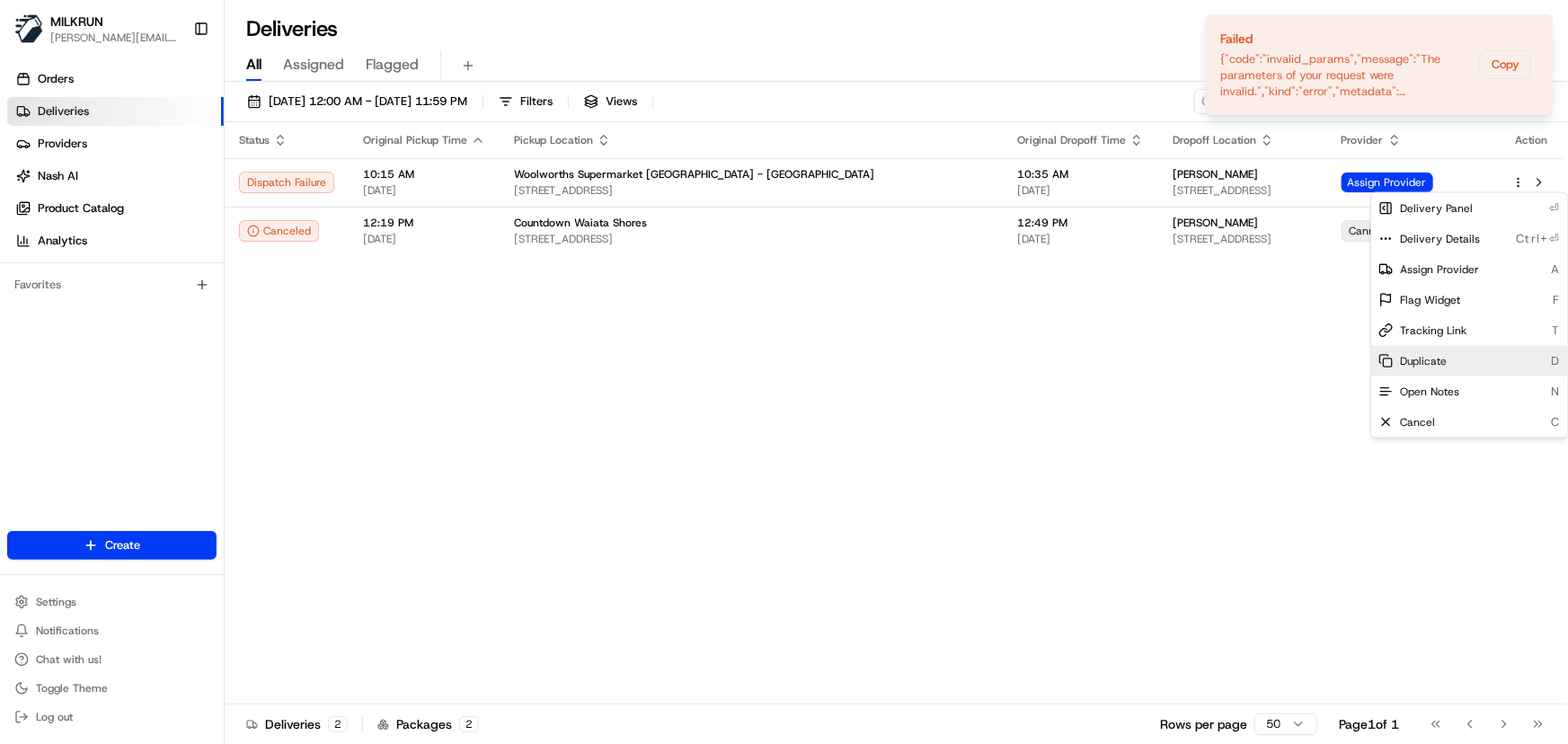
click at [1435, 363] on span "Duplicate" at bounding box center [1424, 361] width 47 height 15
click at [633, 395] on html "MILKRUN [PERSON_NAME][EMAIL_ADDRESS][DOMAIN_NAME] Toggle Sidebar Orders Deliver…" at bounding box center [784, 372] width 1568 height 744
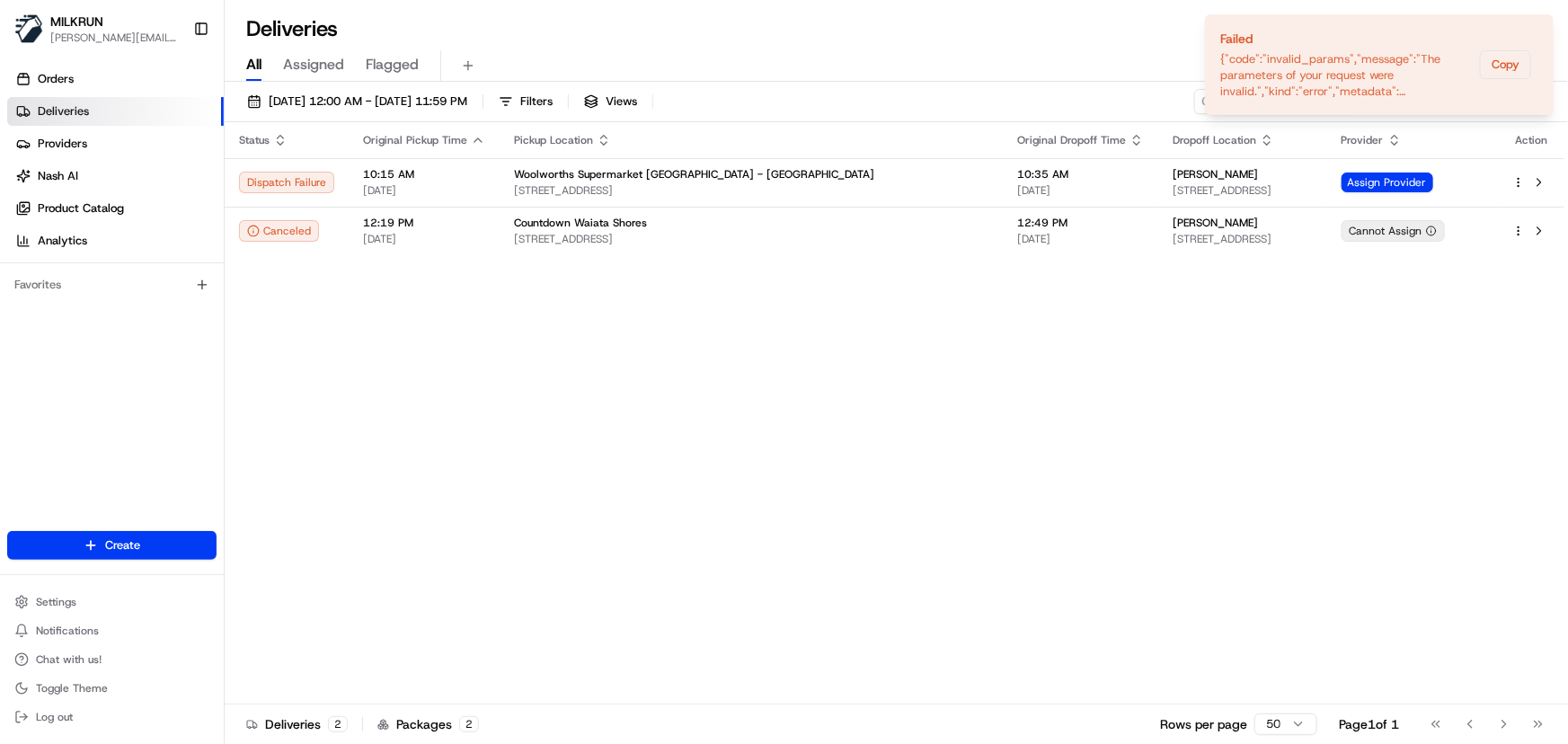
click at [633, 395] on div "Status Original Pickup Time Pickup Location Original Dropoff Time Dropoff Locat…" at bounding box center [894, 413] width 1339 height 583
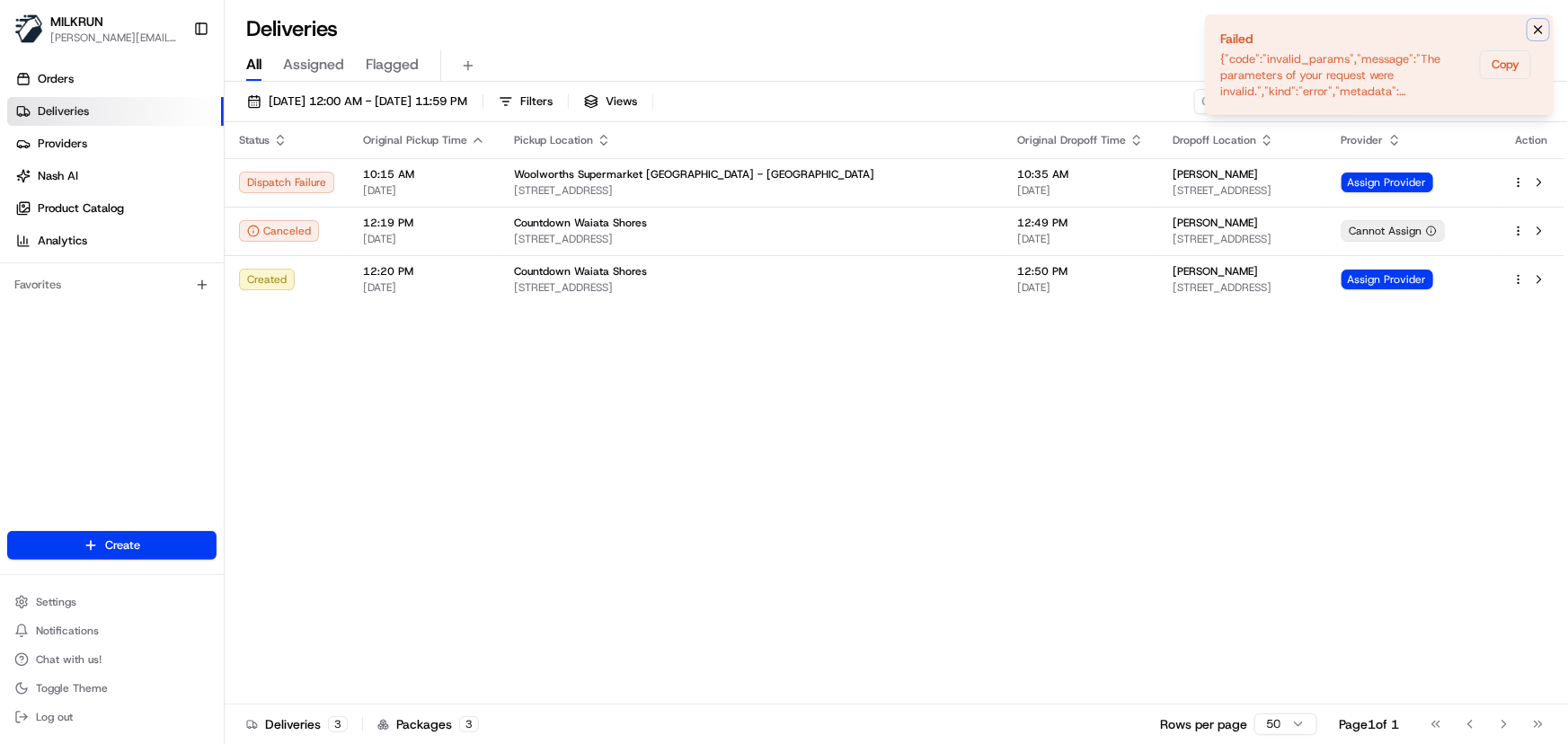
click at [1540, 26] on icon "Notifications (F8)" at bounding box center [1538, 29] width 15 height 15
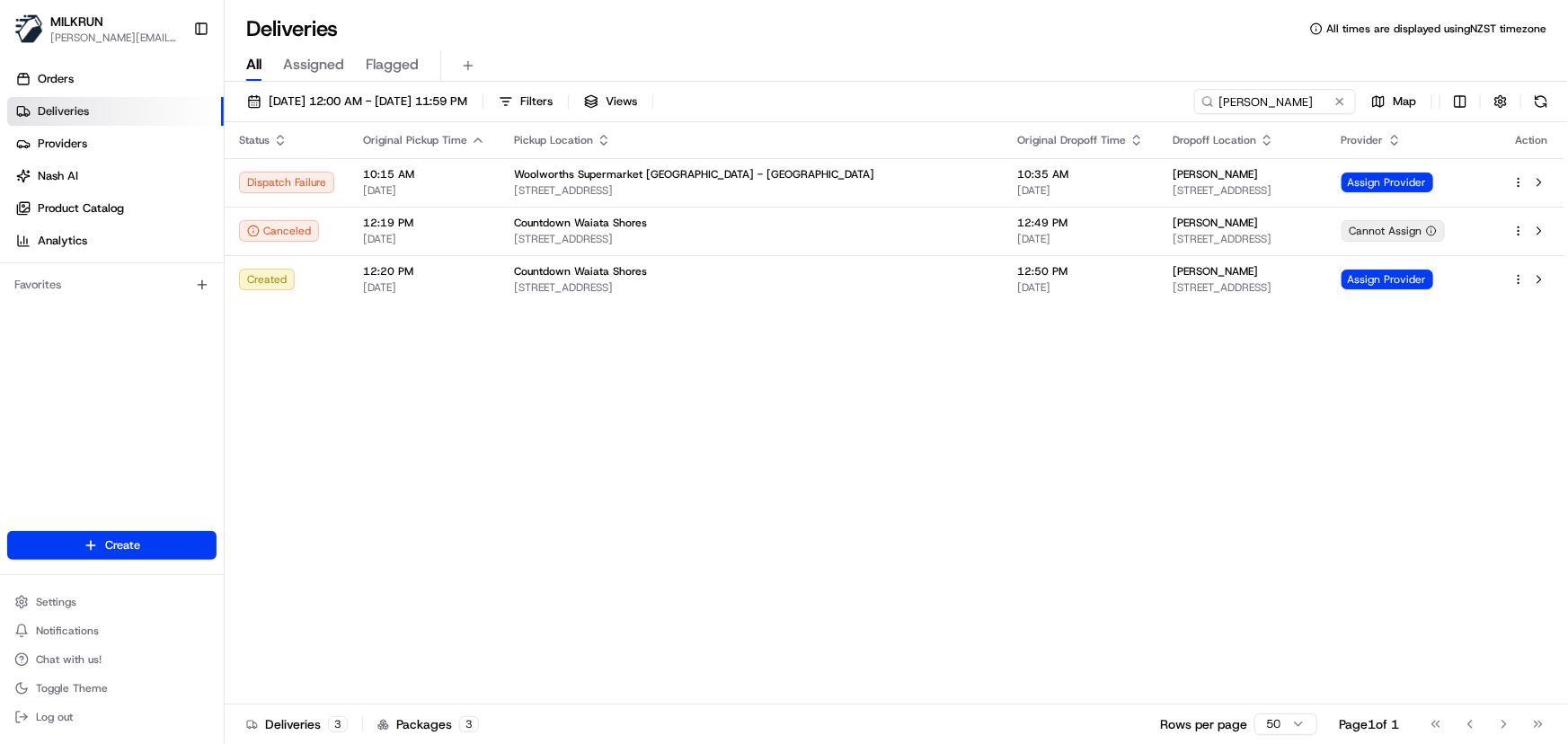
click at [692, 448] on div "Status Original Pickup Time Pickup Location Original Dropoff Time Dropoff Locat…" at bounding box center [894, 413] width 1339 height 583
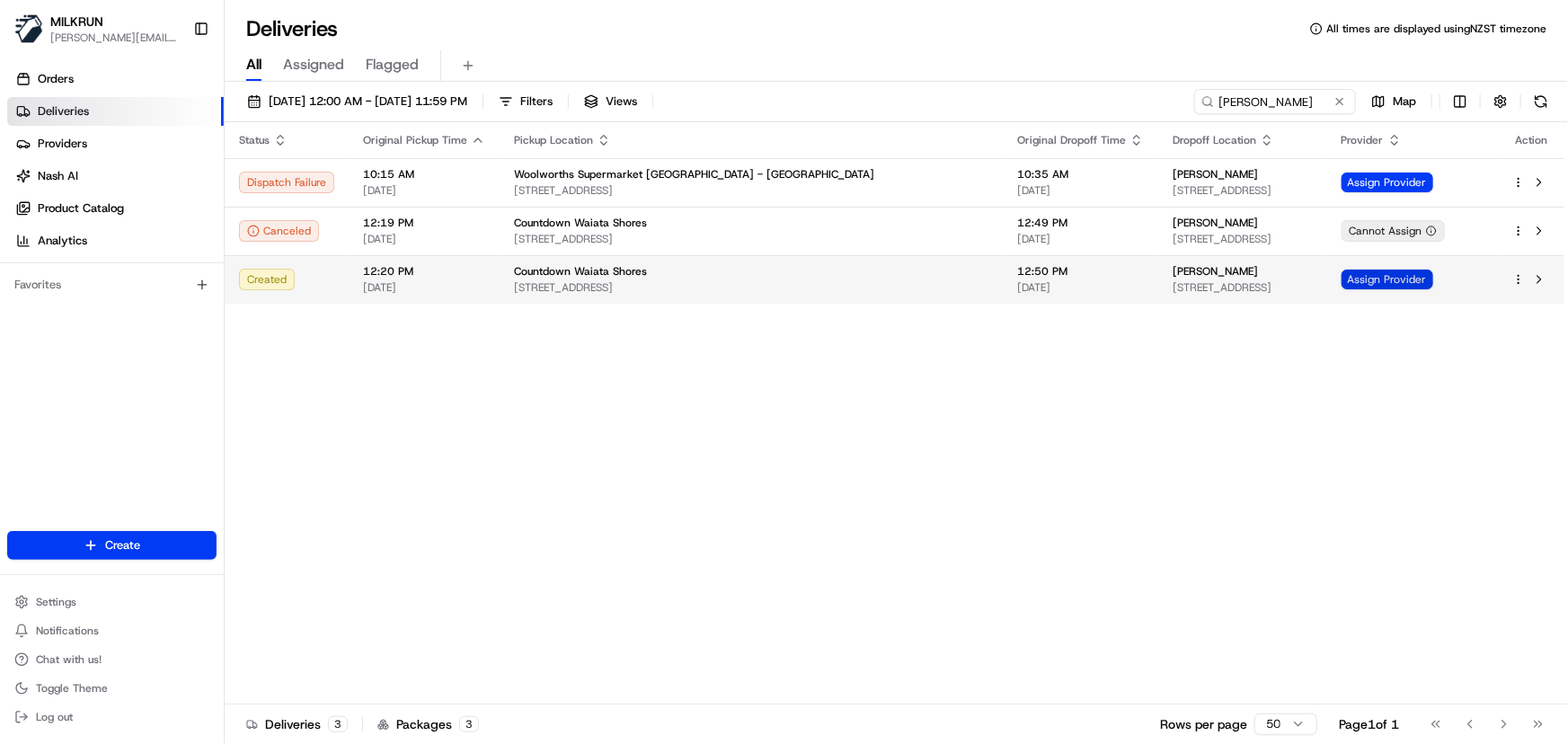
click at [1384, 278] on span "Assign Provider" at bounding box center [1386, 279] width 91 height 20
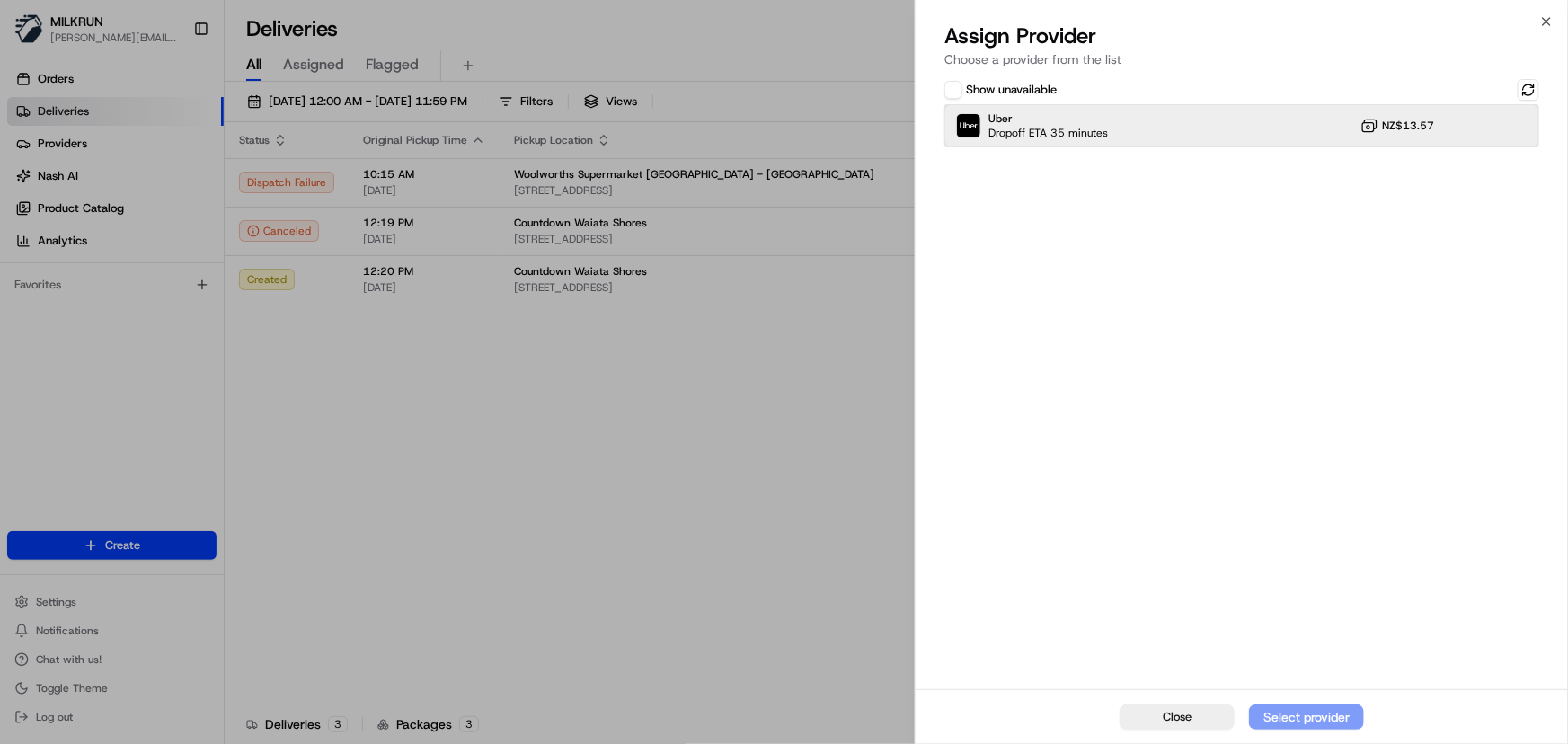
click at [1276, 127] on div "Uber Dropoff ETA 35 minutes NZ$13.57" at bounding box center [1241, 126] width 594 height 43
click at [1288, 710] on div "Assign Provider" at bounding box center [1307, 717] width 88 height 18
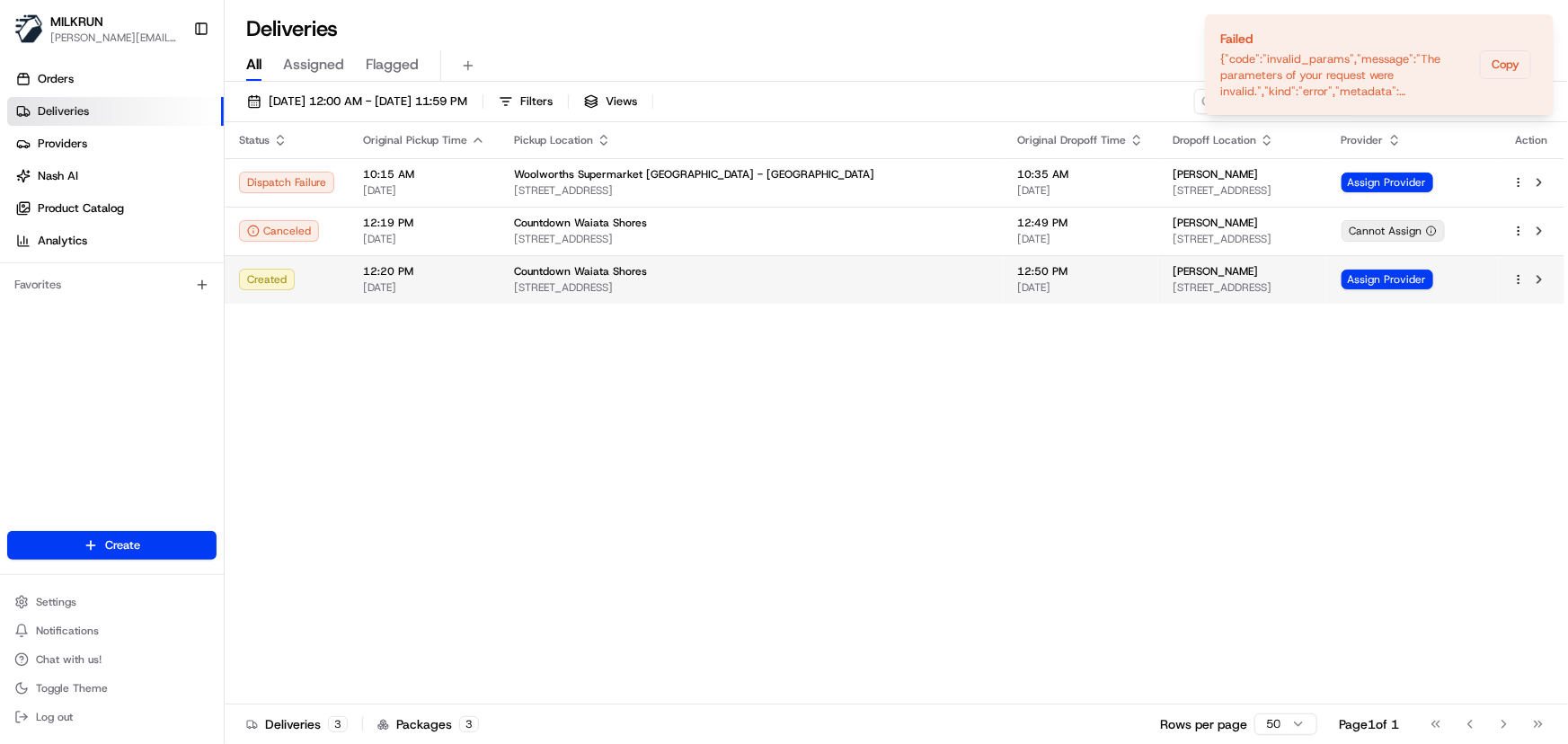
click at [674, 280] on span "[STREET_ADDRESS]" at bounding box center [751, 287] width 475 height 15
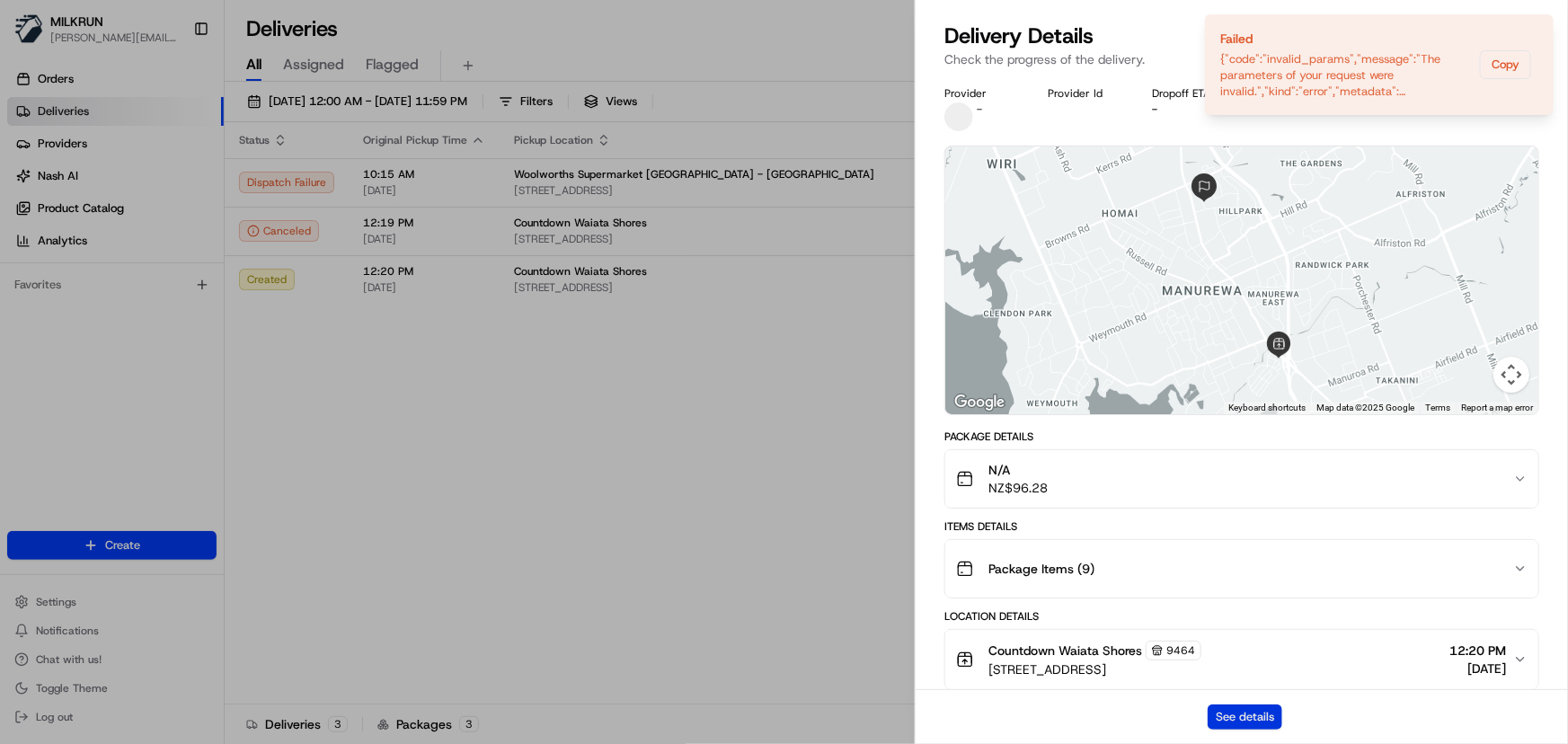
click at [1249, 719] on button "See details" at bounding box center [1245, 717] width 75 height 26
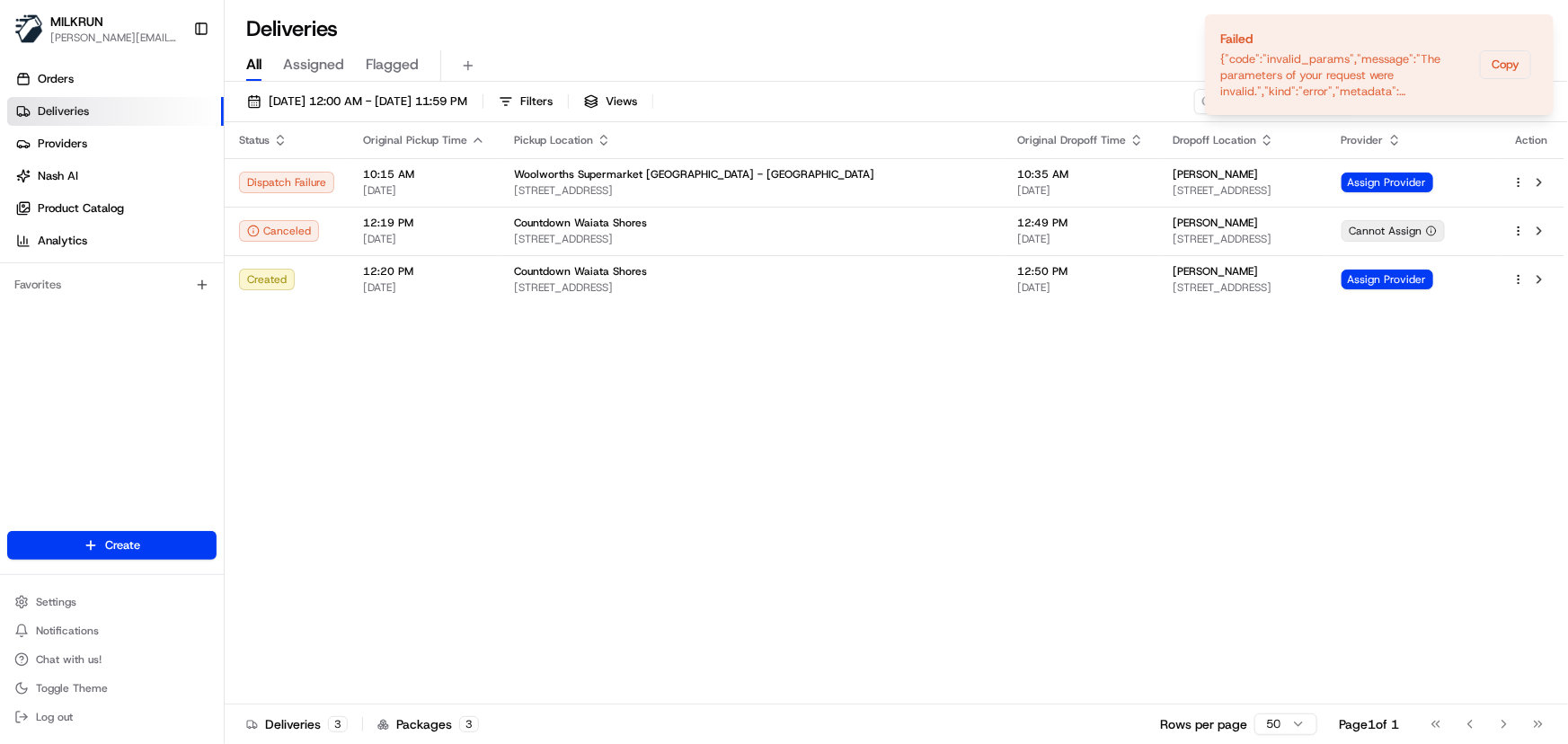
click at [551, 510] on div "Status Original Pickup Time Pickup Location Original Dropoff Time Dropoff Locat…" at bounding box center [894, 413] width 1339 height 583
click at [787, 478] on div "Status Original Pickup Time Pickup Location Original Dropoff Time Dropoff Locat…" at bounding box center [894, 413] width 1339 height 583
click at [1539, 27] on icon "Notifications (F8)" at bounding box center [1538, 29] width 15 height 15
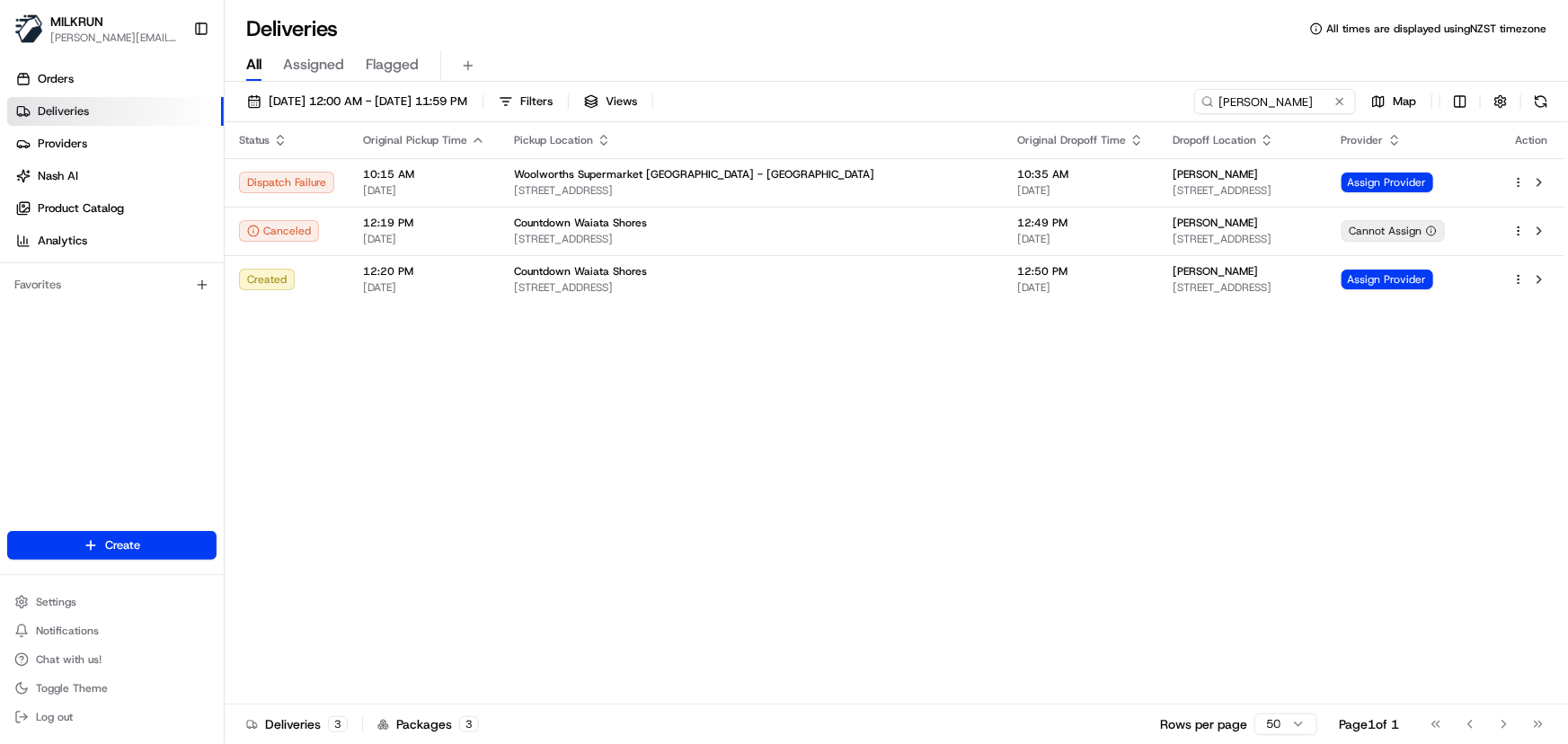
click at [1201, 432] on div "Status Original Pickup Time Pickup Location Original Dropoff Time Dropoff Locat…" at bounding box center [894, 413] width 1339 height 583
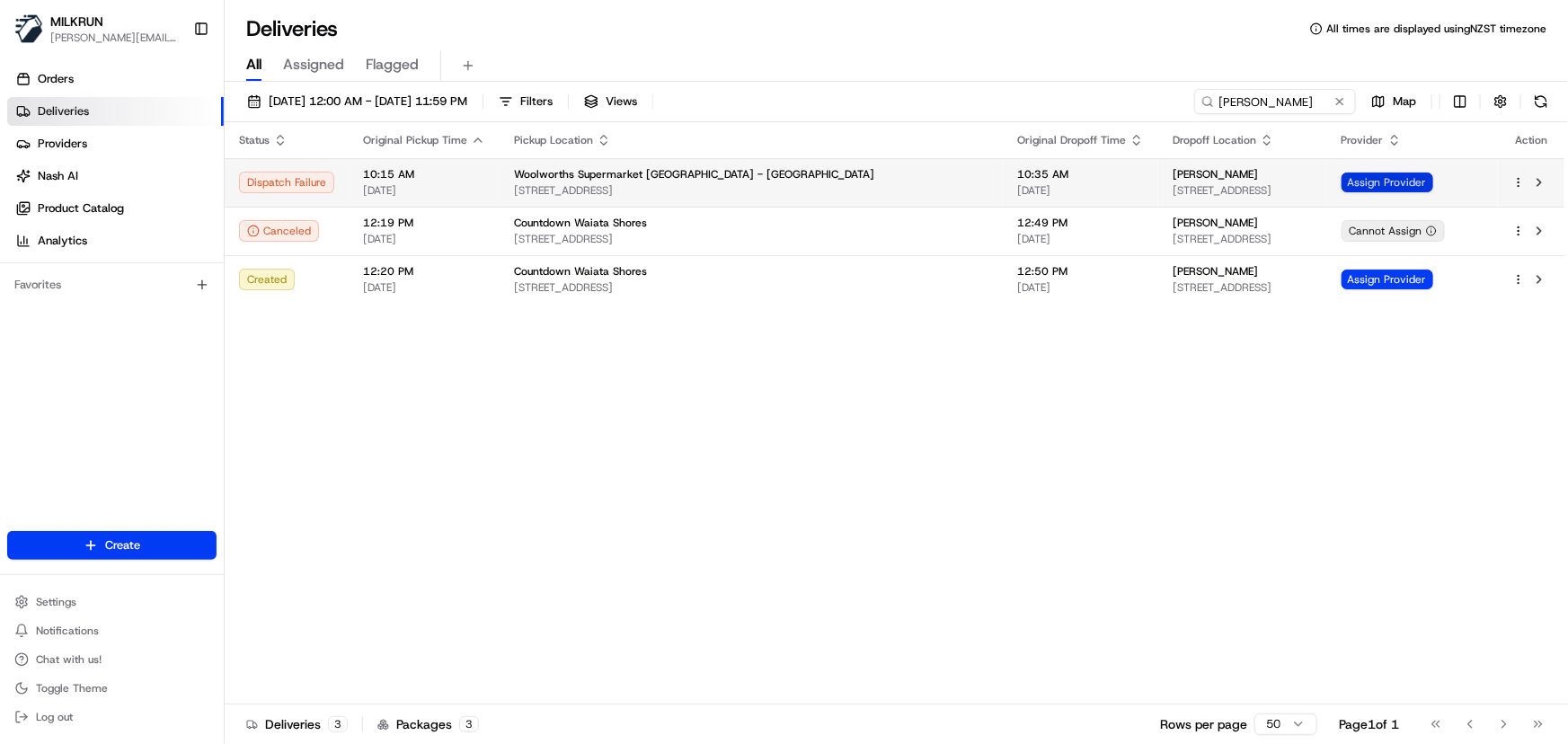
click at [1380, 177] on span "Assign Provider" at bounding box center [1386, 183] width 91 height 20
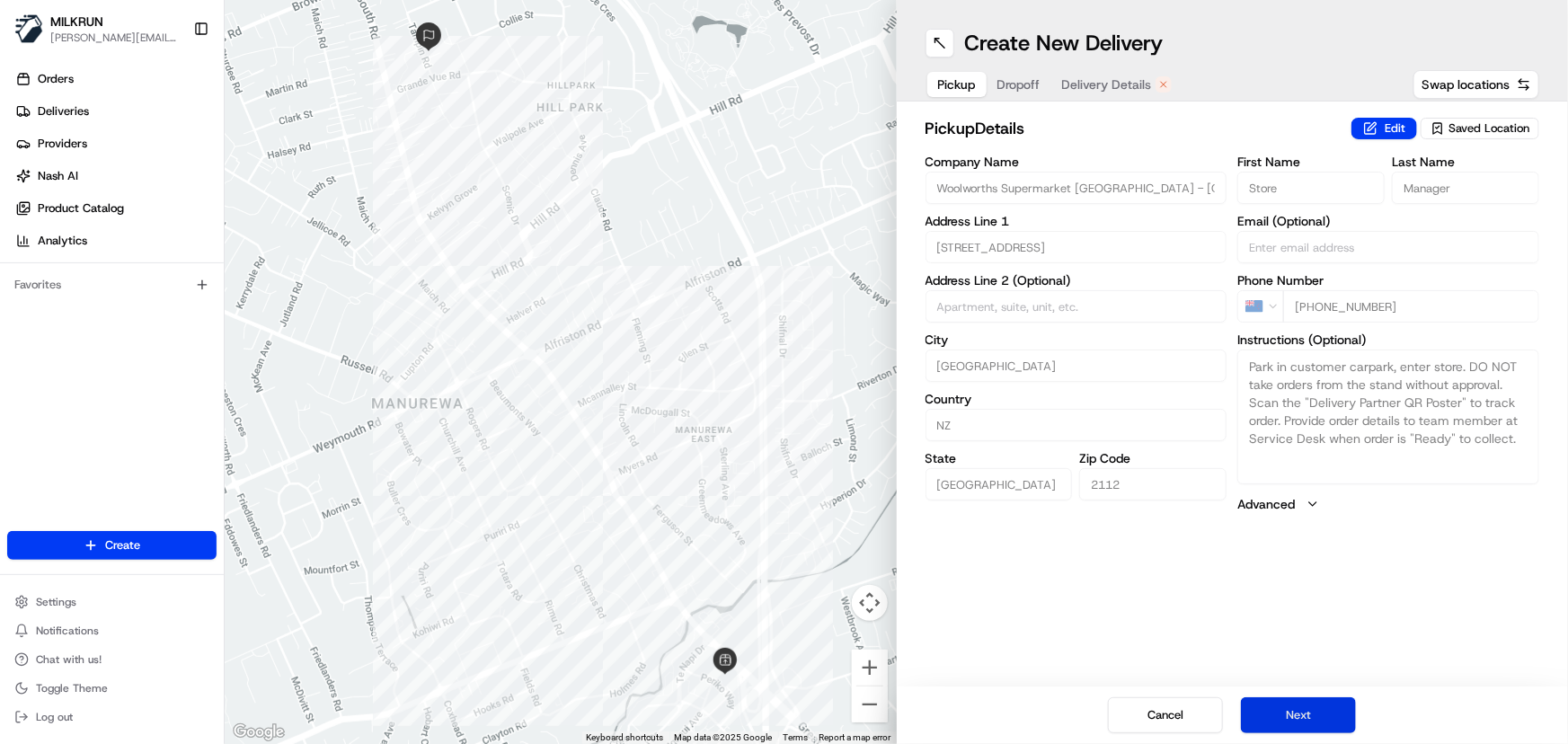
click at [1285, 710] on button "Next" at bounding box center [1298, 715] width 115 height 36
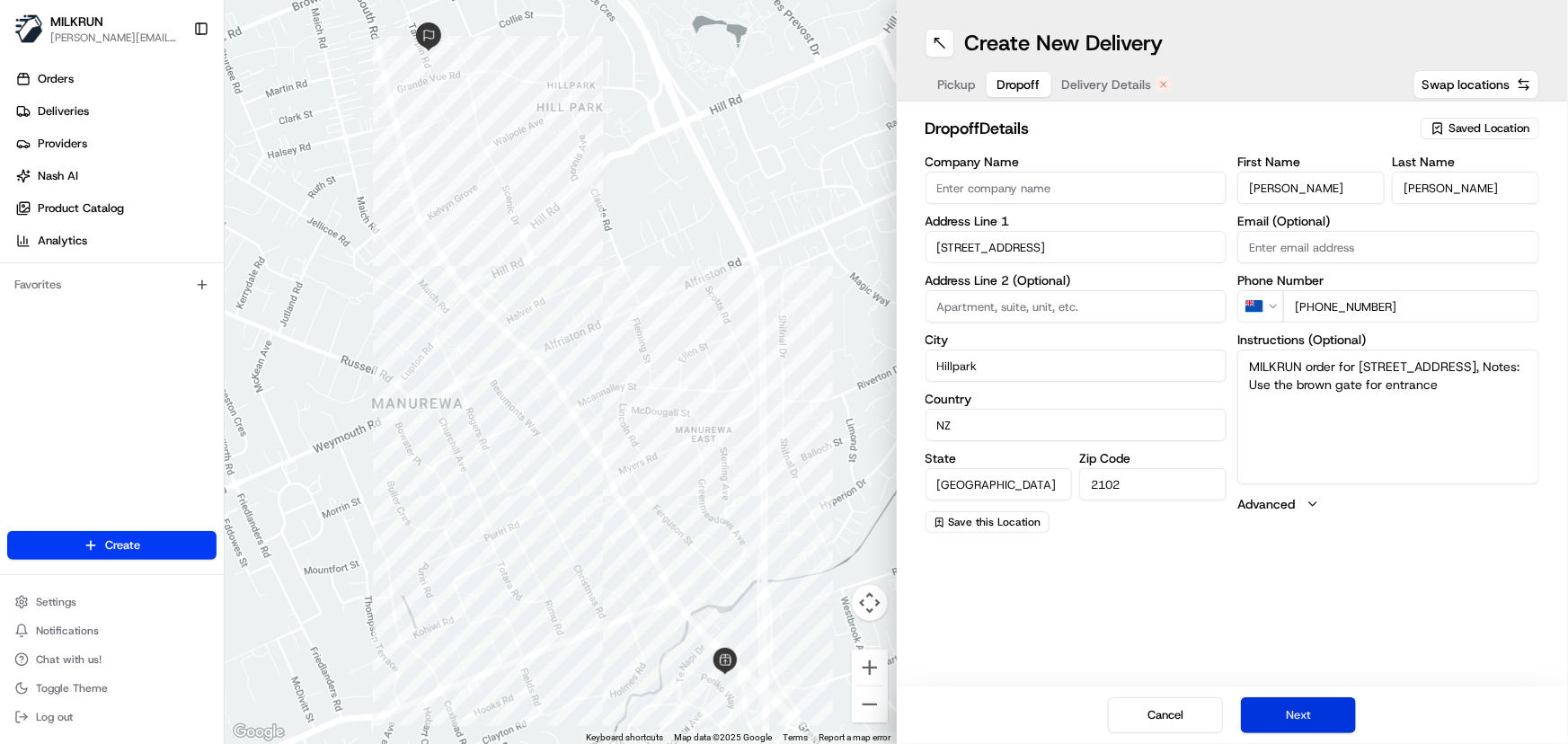
click at [1290, 713] on button "Next" at bounding box center [1298, 715] width 115 height 36
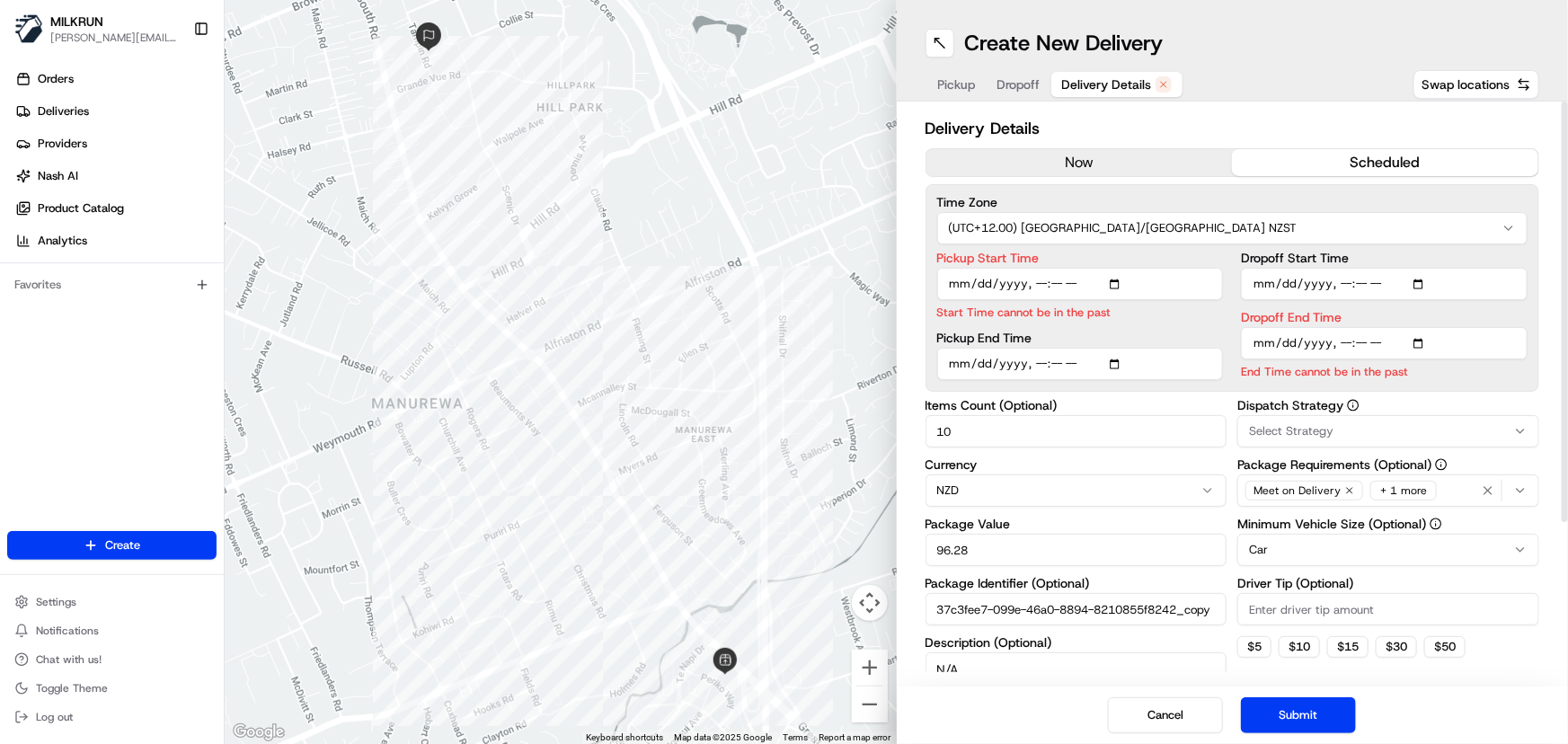
click at [1063, 148] on div "now scheduled" at bounding box center [1232, 162] width 614 height 29
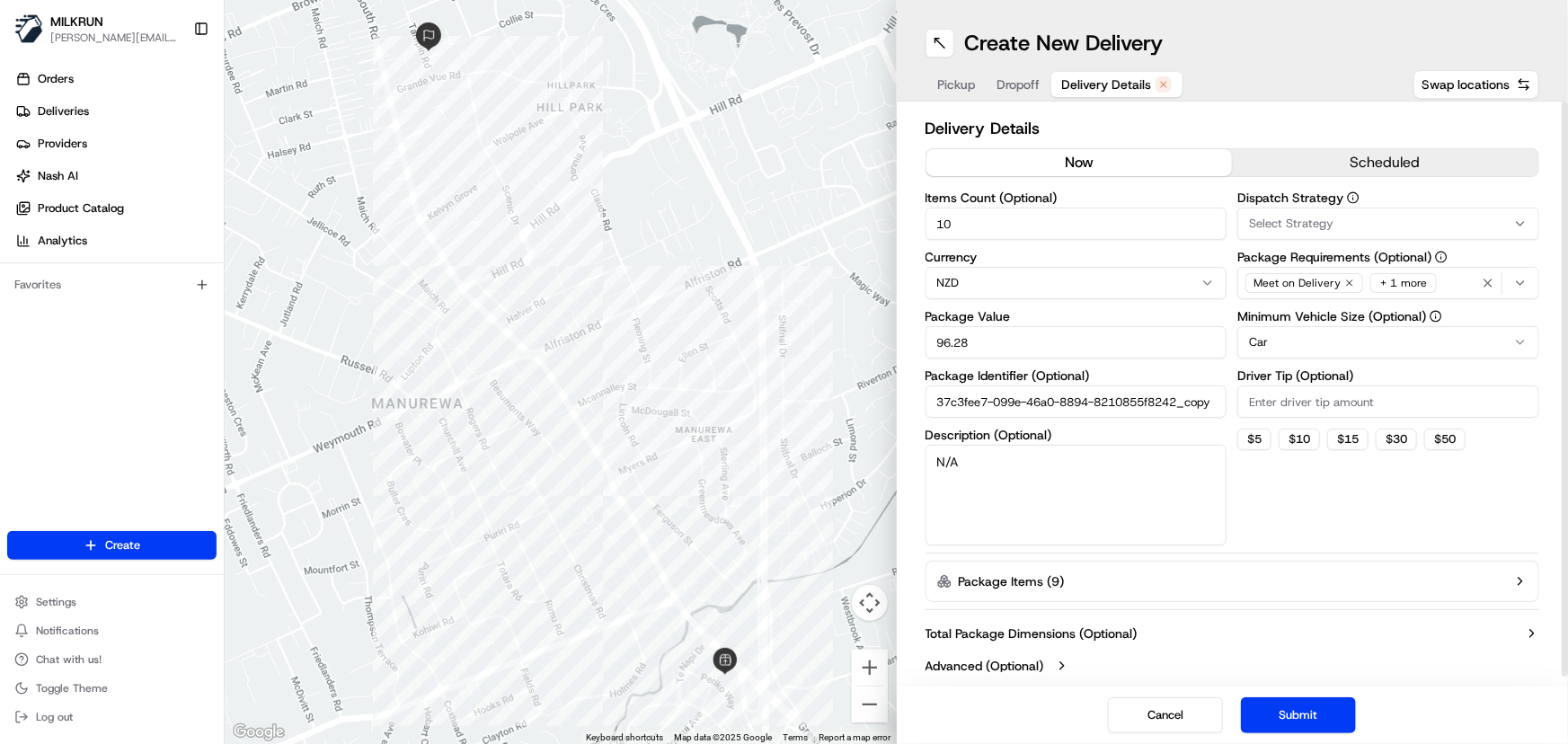
click at [1065, 158] on button "now" at bounding box center [1080, 162] width 307 height 27
click at [1287, 712] on button "Submit" at bounding box center [1298, 715] width 115 height 36
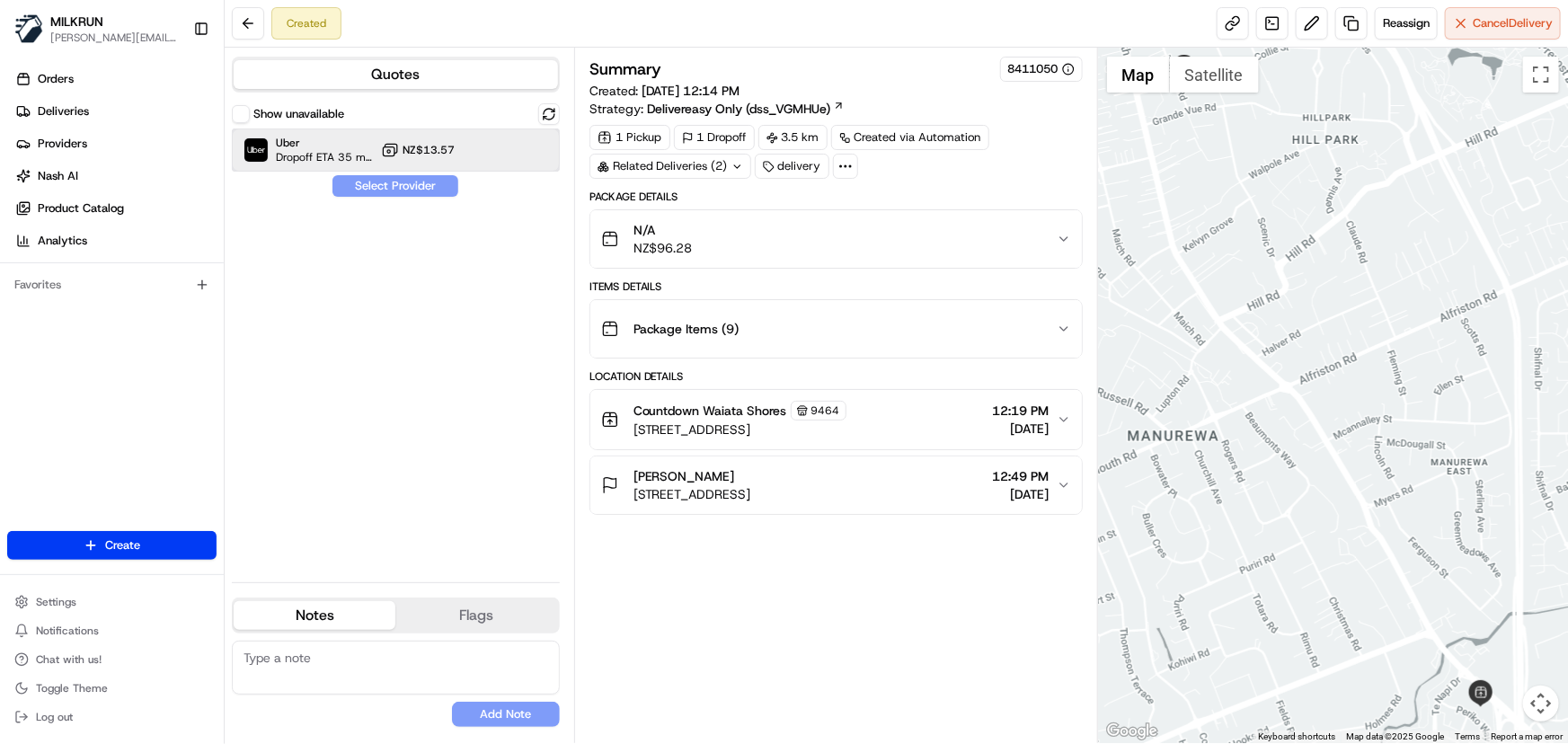
click at [501, 152] on div at bounding box center [505, 150] width 22 height 22
click at [436, 187] on button "Assign Provider" at bounding box center [395, 186] width 128 height 22
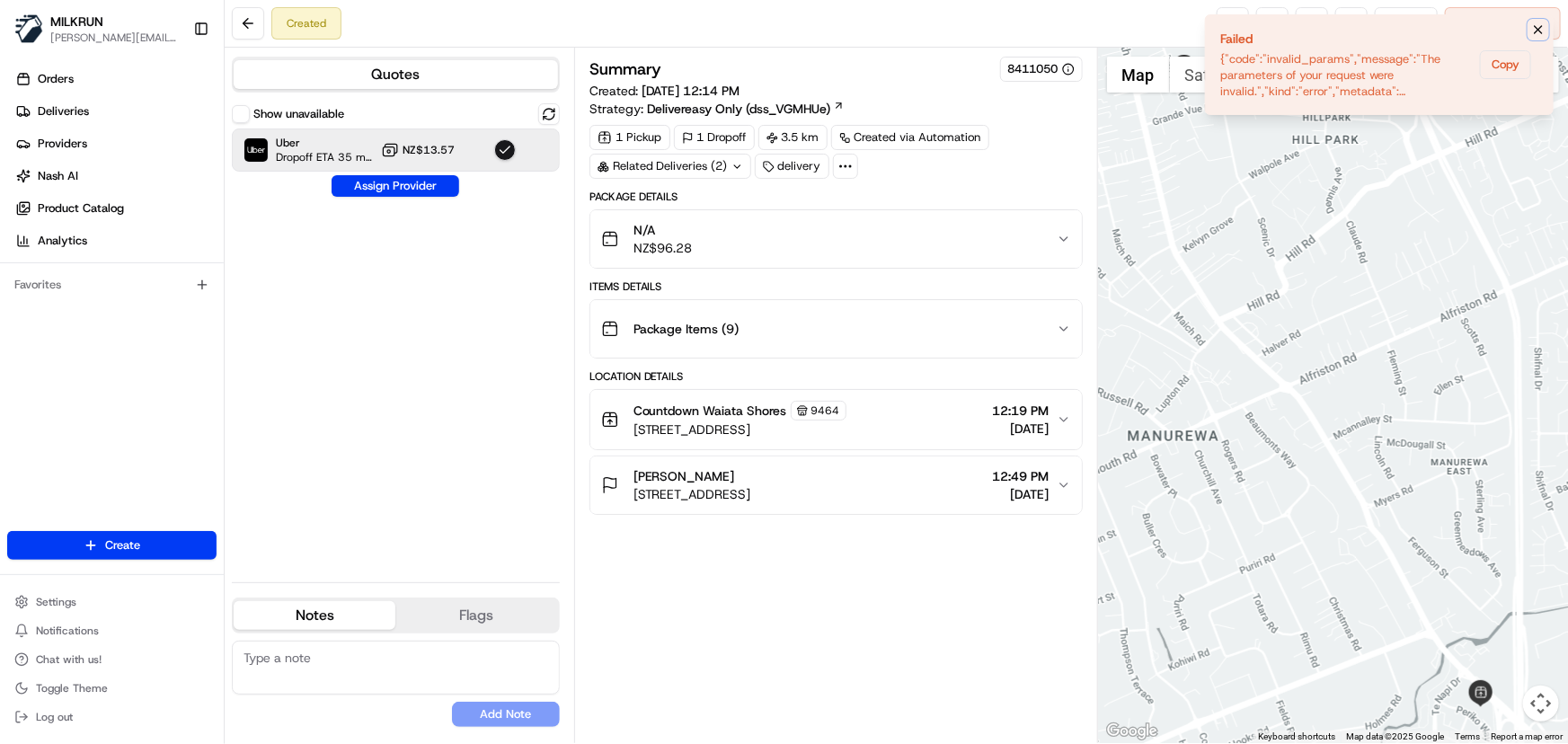
click at [1540, 26] on icon "Notifications (F8)" at bounding box center [1538, 29] width 15 height 15
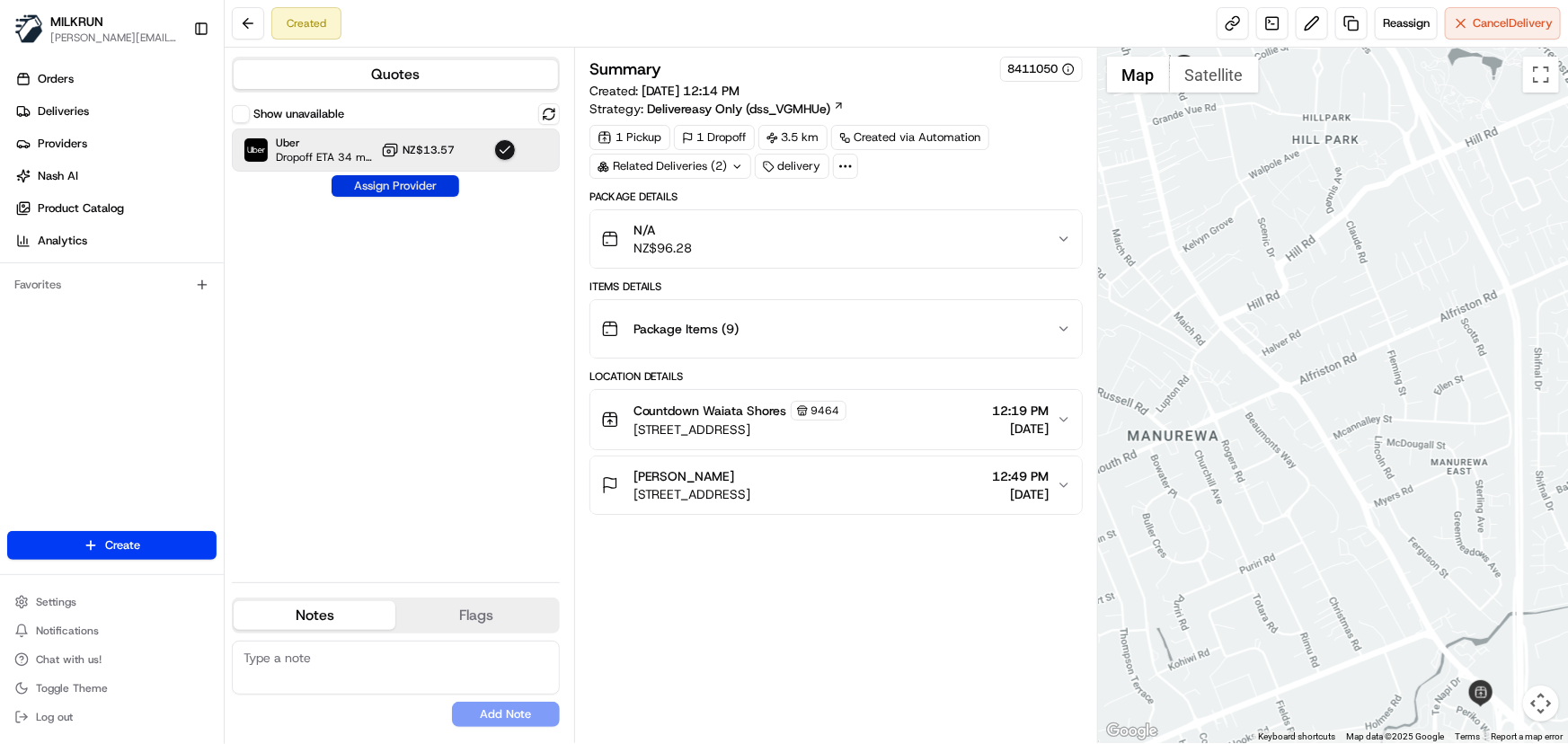
click at [413, 189] on button "Assign Provider" at bounding box center [395, 186] width 128 height 22
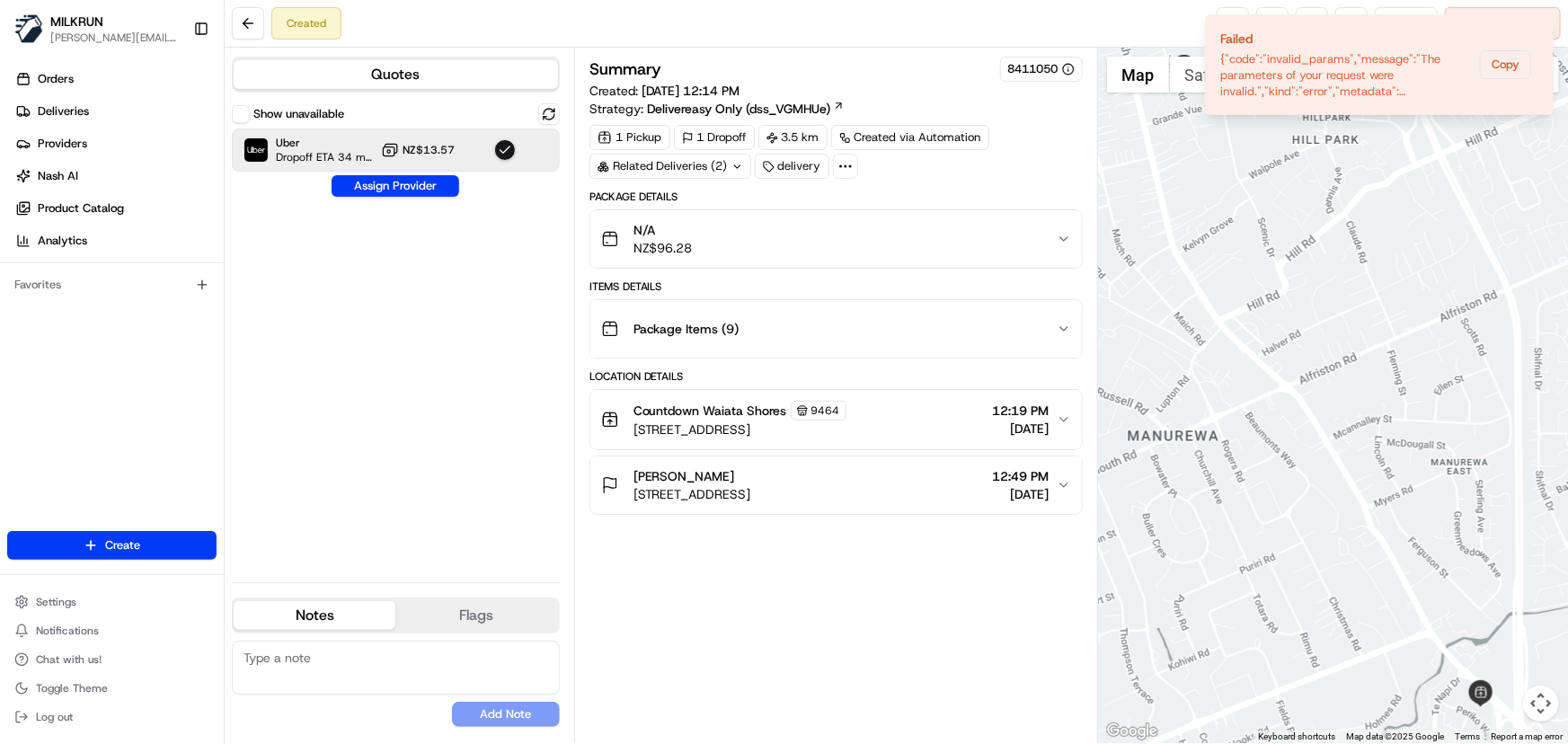
click at [815, 582] on div "Summary 8411050 Created: 22/08/2025 12:14 PM Strategy: Delivereasy Only (dss_VG…" at bounding box center [836, 395] width 493 height 677
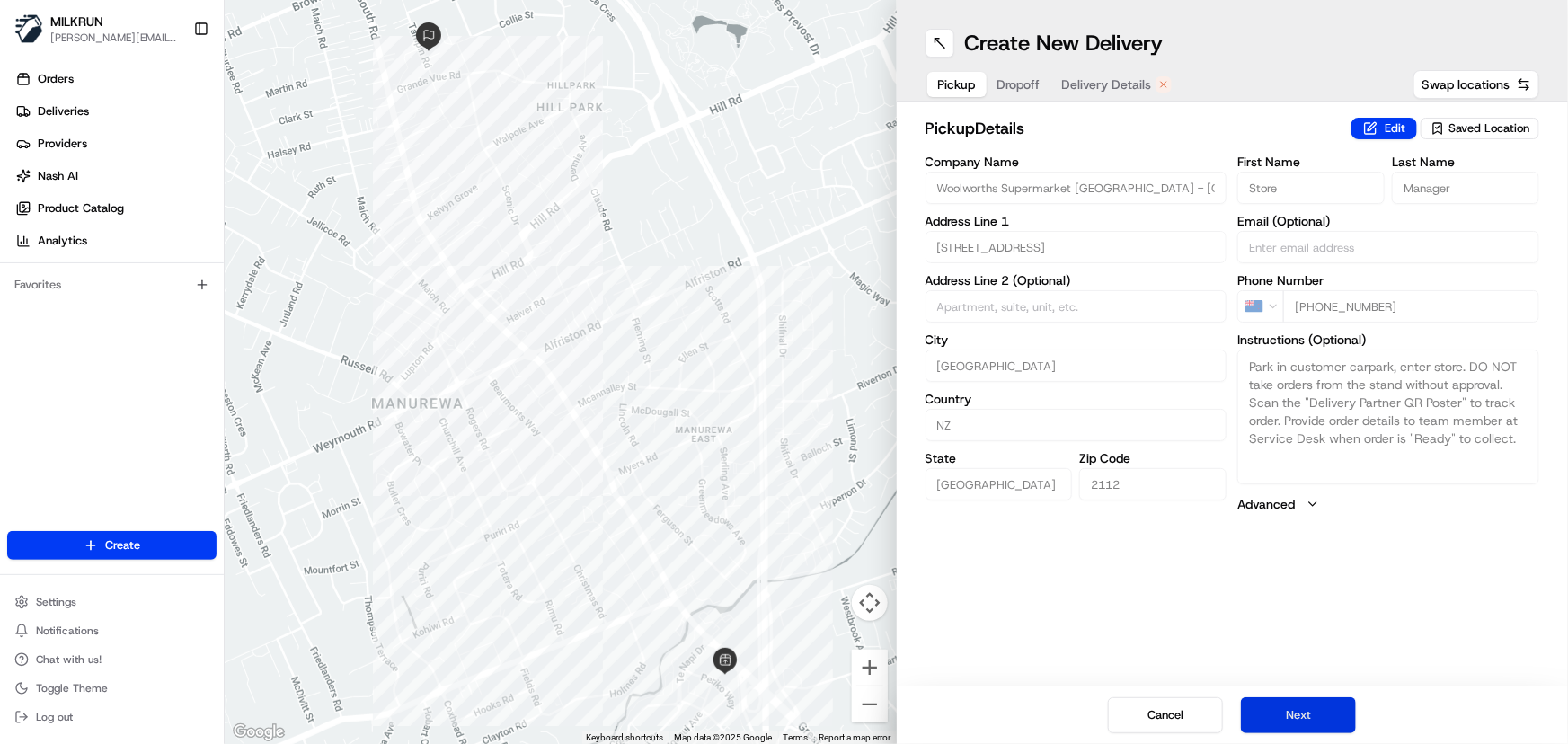
click at [1286, 714] on button "Next" at bounding box center [1298, 715] width 115 height 36
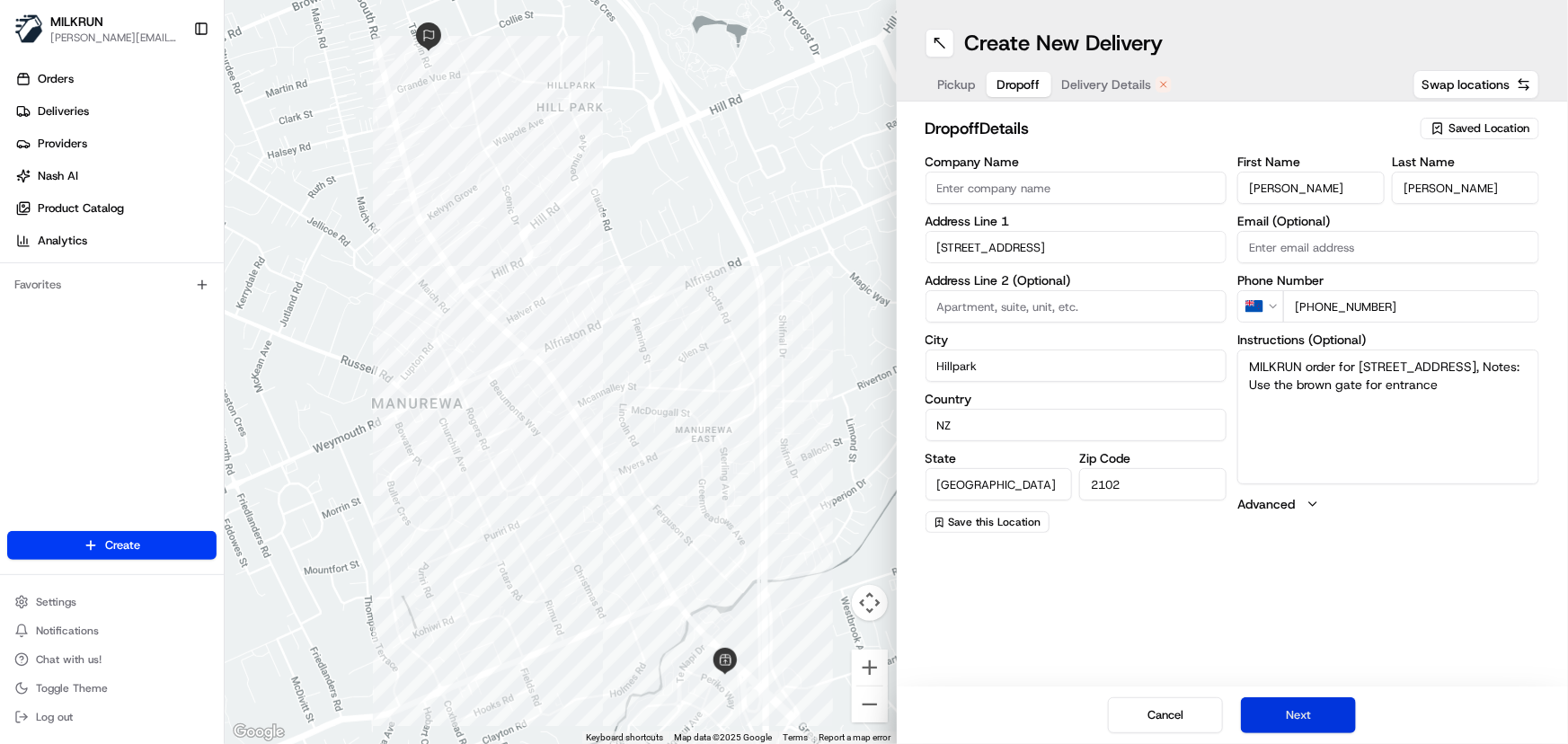
click at [1286, 714] on button "Next" at bounding box center [1298, 715] width 115 height 36
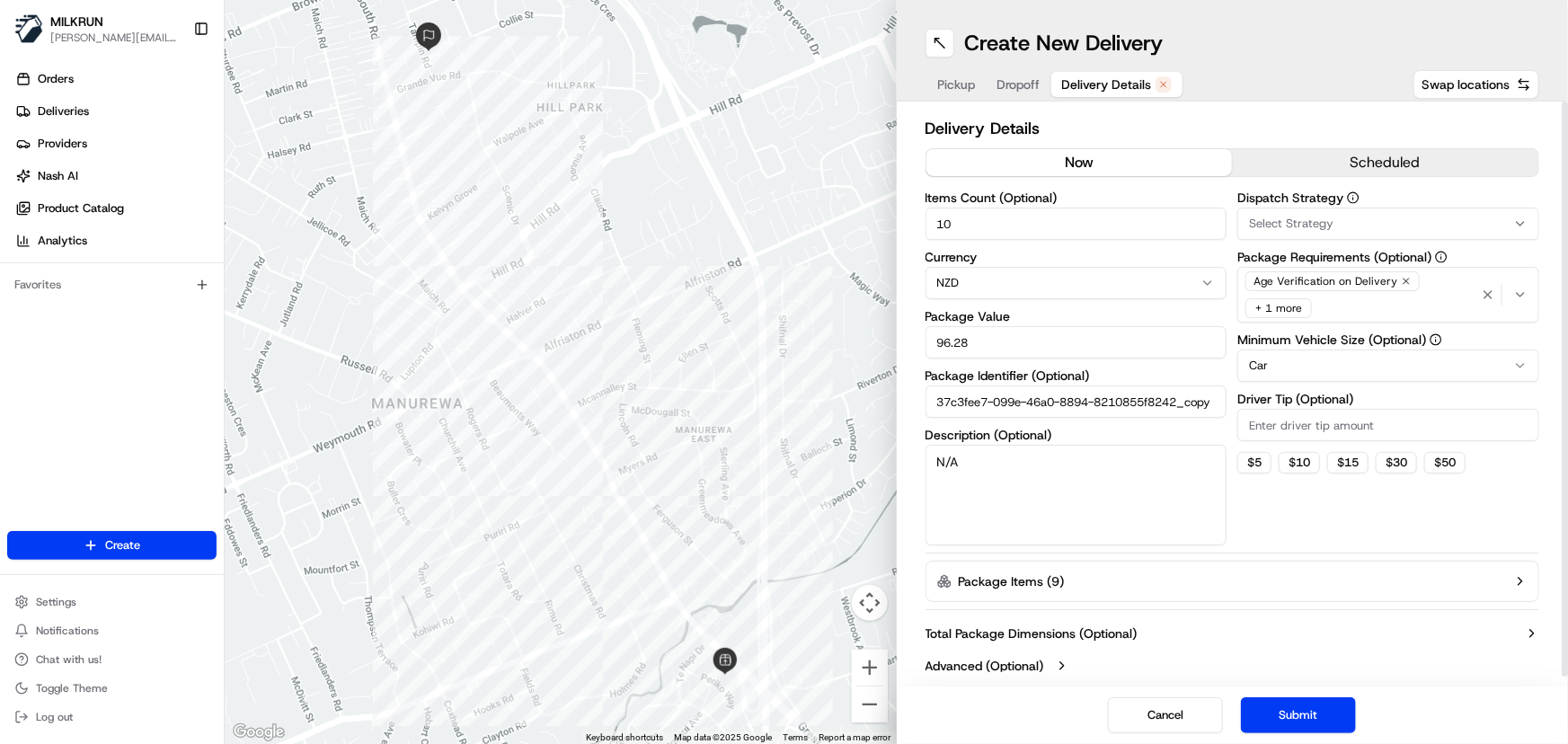
click at [1060, 155] on button "now" at bounding box center [1080, 162] width 307 height 27
drag, startPoint x: 1212, startPoint y: 403, endPoint x: 765, endPoint y: 406, distance: 447.0
click at [765, 406] on div "← Move left → Move right ↑ Move up ↓ Move down + Zoom in - Zoom out Home Jump l…" at bounding box center [896, 372] width 1343 height 744
type input "y"
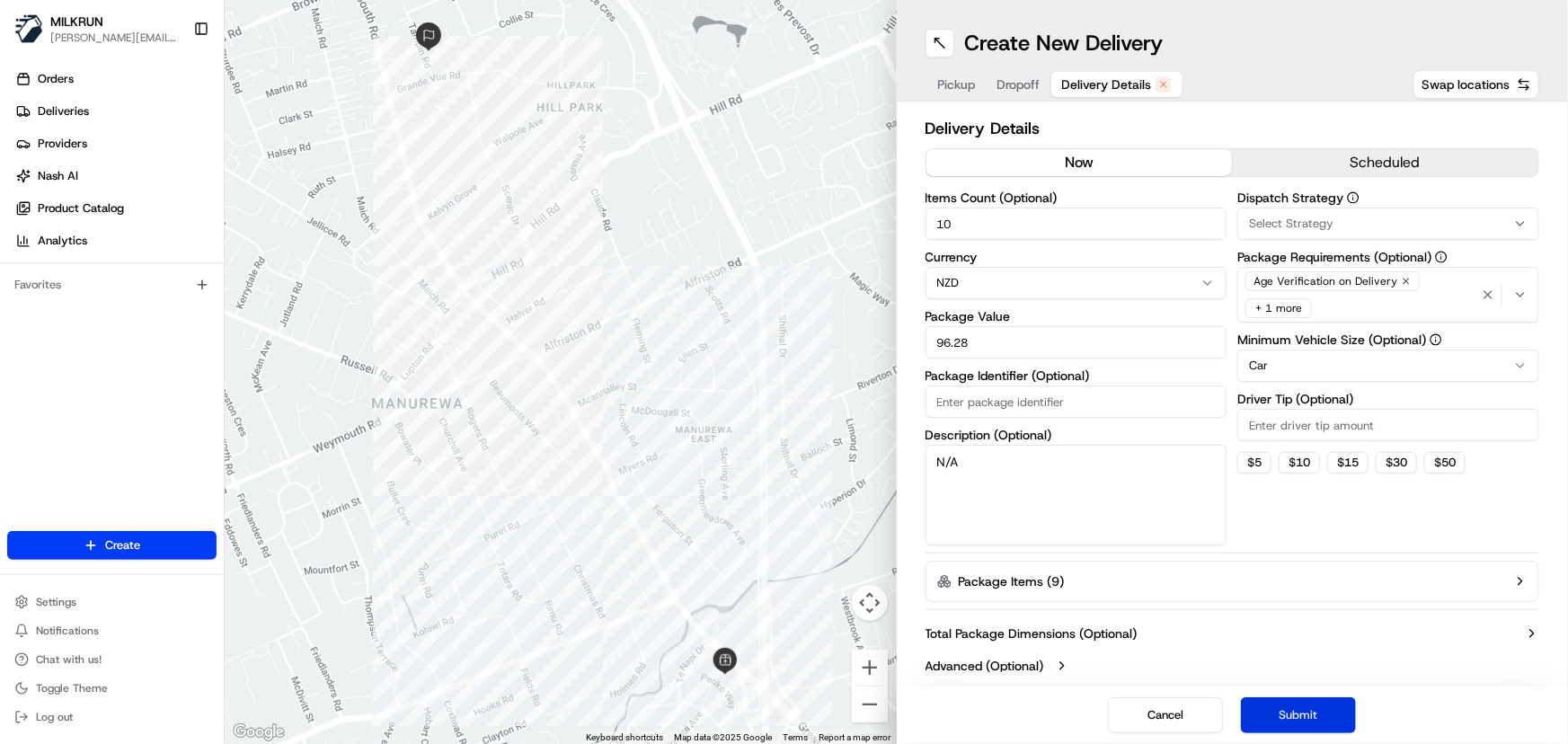
click at [1298, 717] on button "Submit" at bounding box center [1298, 715] width 115 height 36
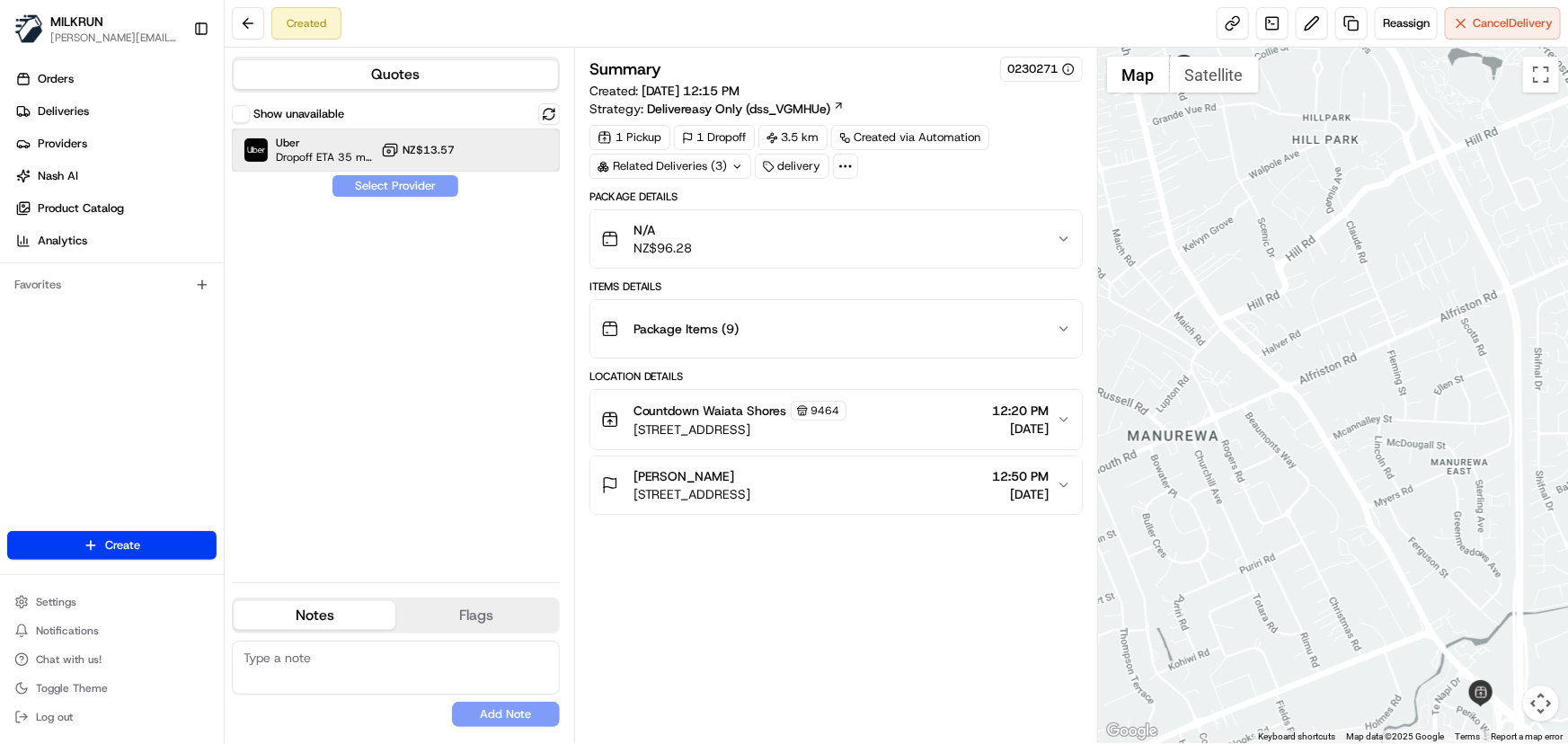
click at [512, 153] on div at bounding box center [505, 150] width 22 height 22
click at [426, 188] on button "Assign Provider" at bounding box center [395, 186] width 128 height 22
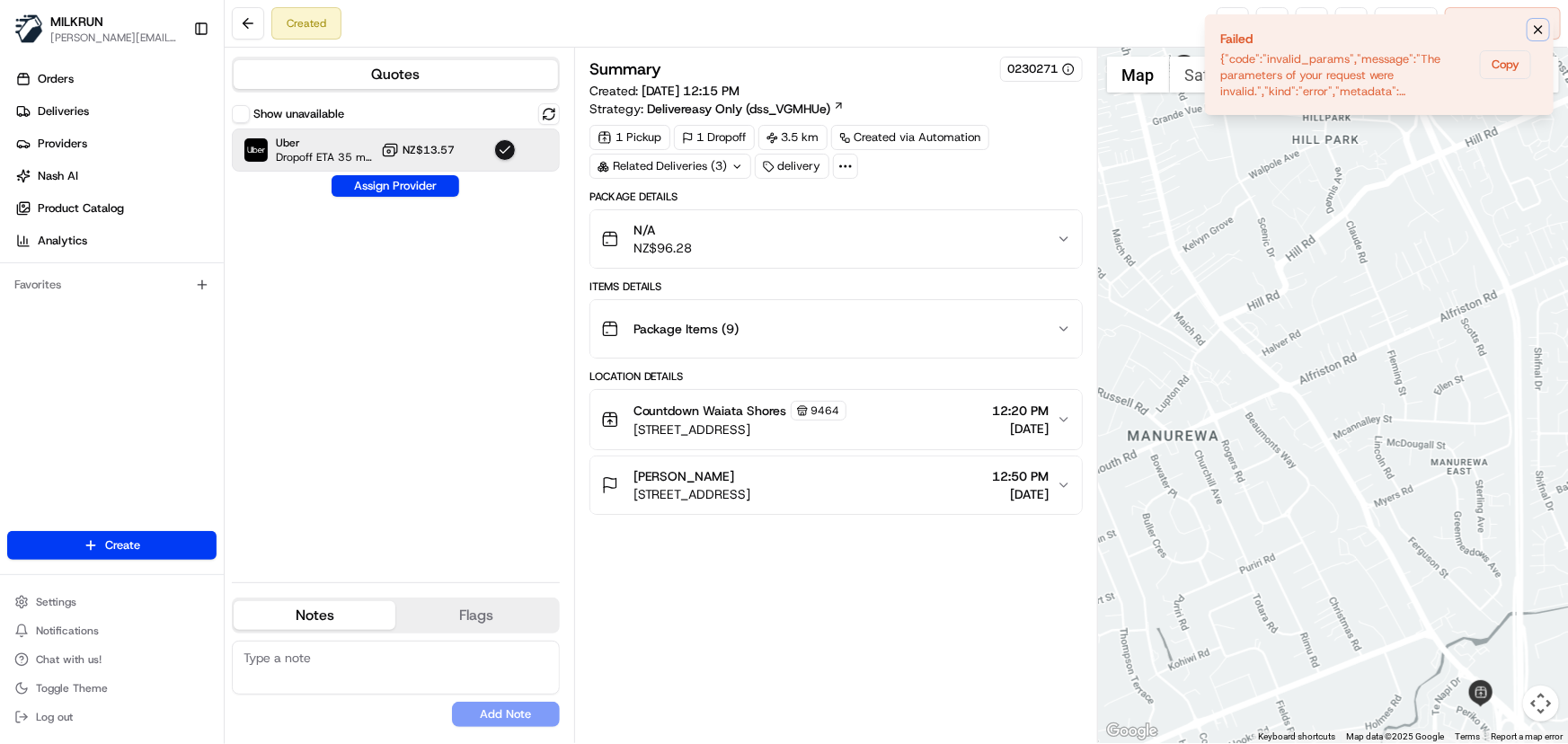
click at [1540, 33] on icon "Notifications (F8)" at bounding box center [1538, 29] width 15 height 15
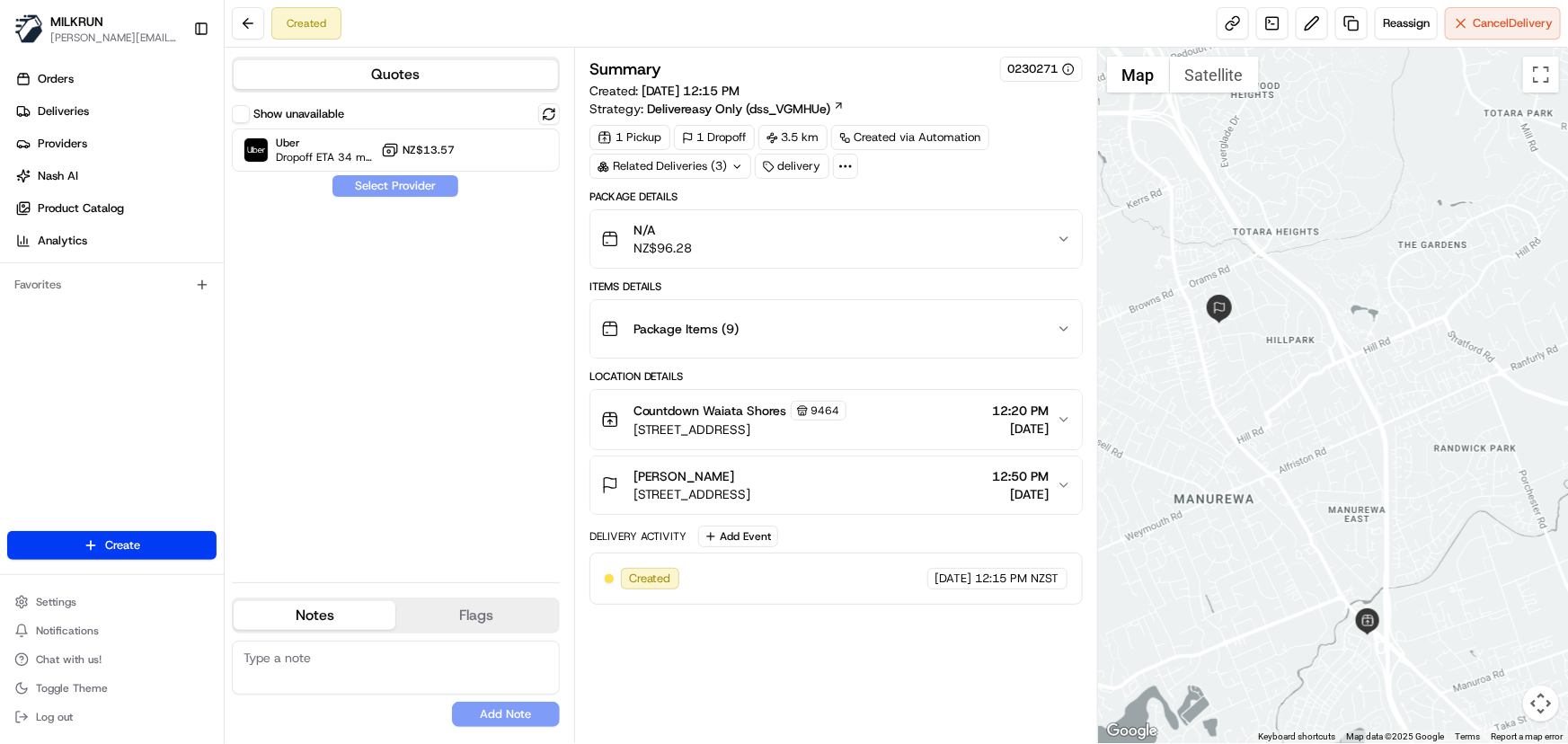
click at [120, 367] on div "Orders Deliveries Providers Nash AI Product Catalog Analytics Favorites" at bounding box center [112, 300] width 224 height 485
click at [537, 142] on div "Uber Dropoff ETA 34 minutes NZ$13.57" at bounding box center [396, 150] width 328 height 43
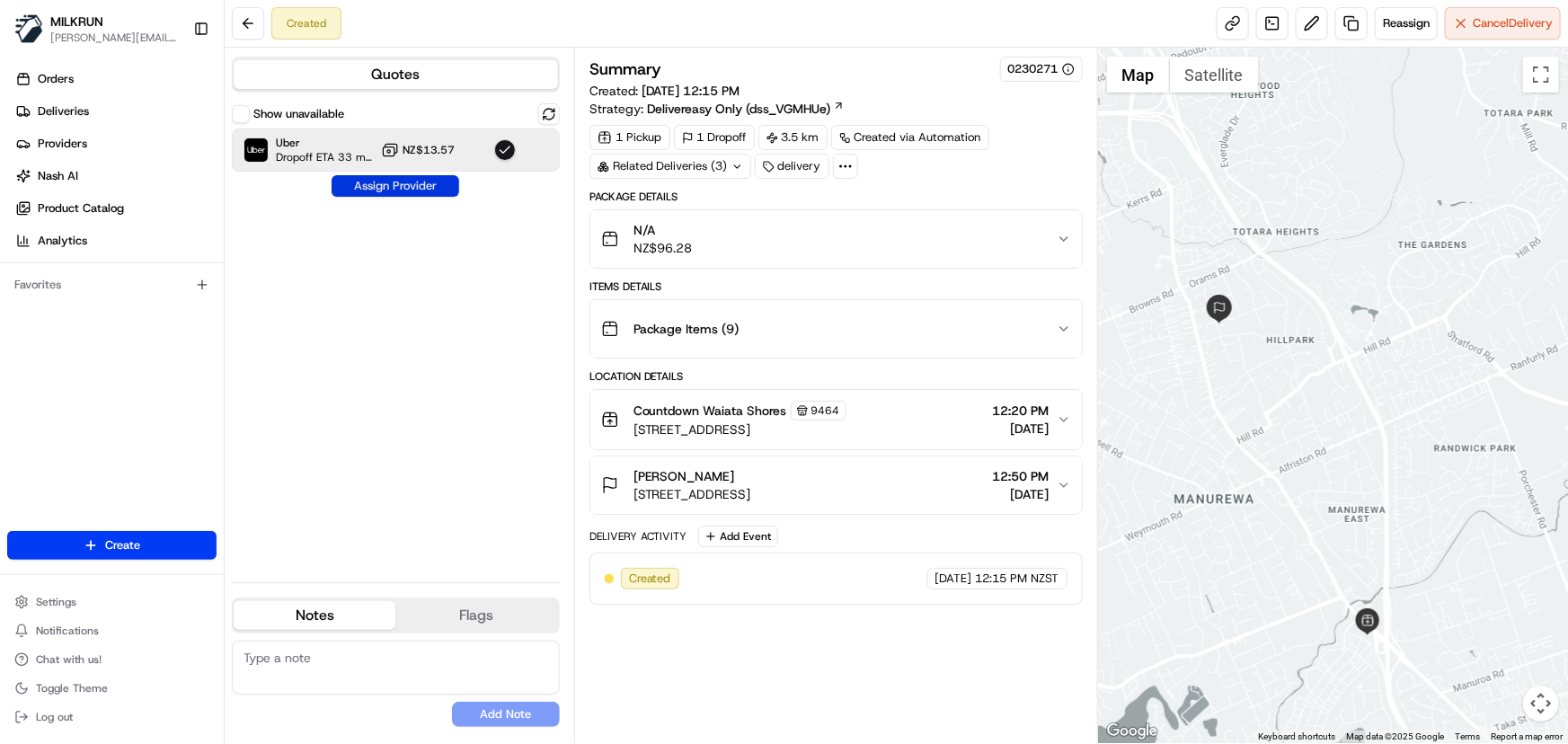
click at [432, 188] on button "Assign Provider" at bounding box center [395, 186] width 128 height 22
